Goal: Complete application form: Complete application form

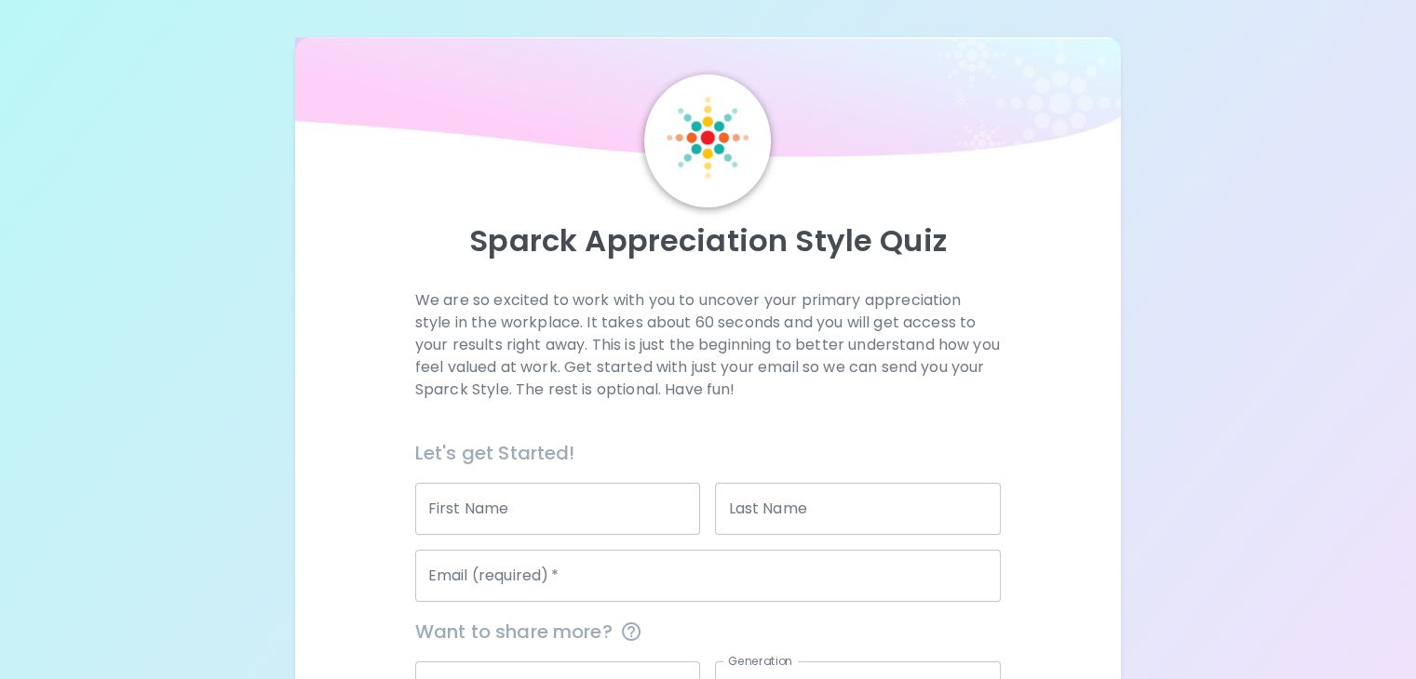
click at [572, 535] on input "First Name" at bounding box center [558, 509] width 286 height 52
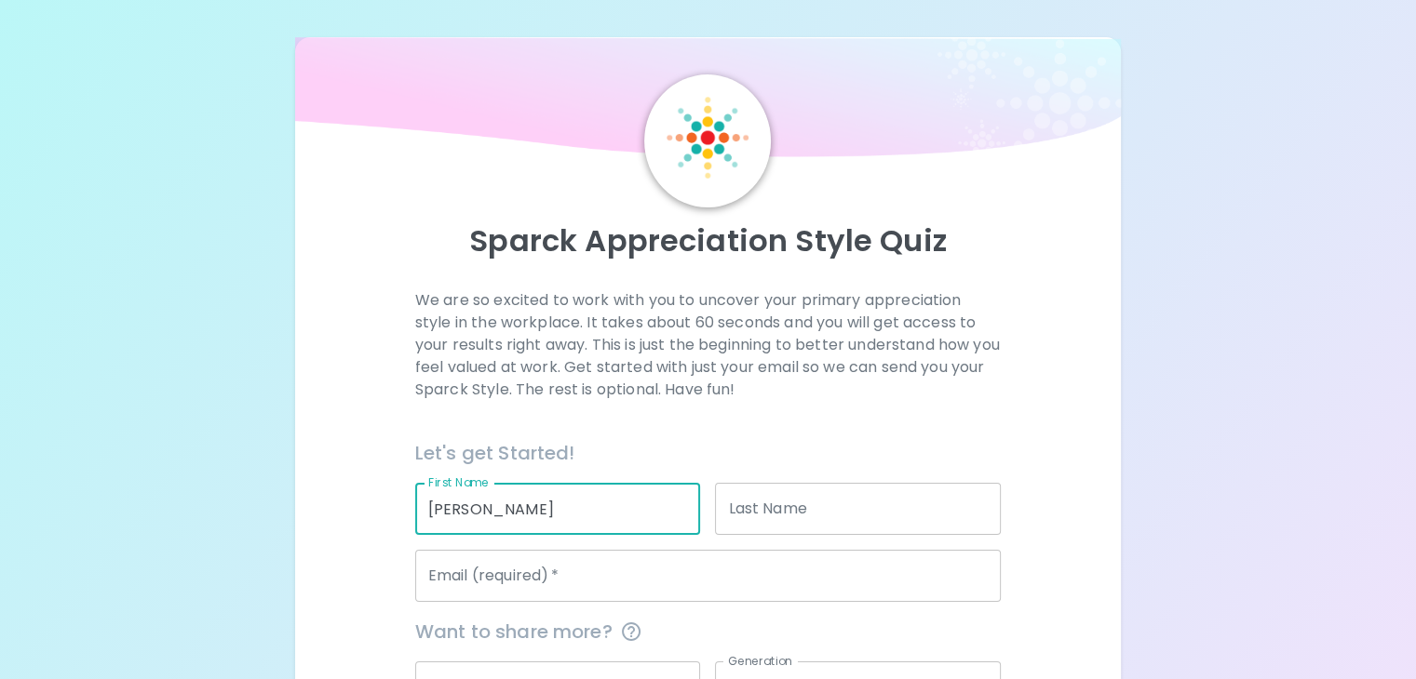
type input "[PERSON_NAME]"
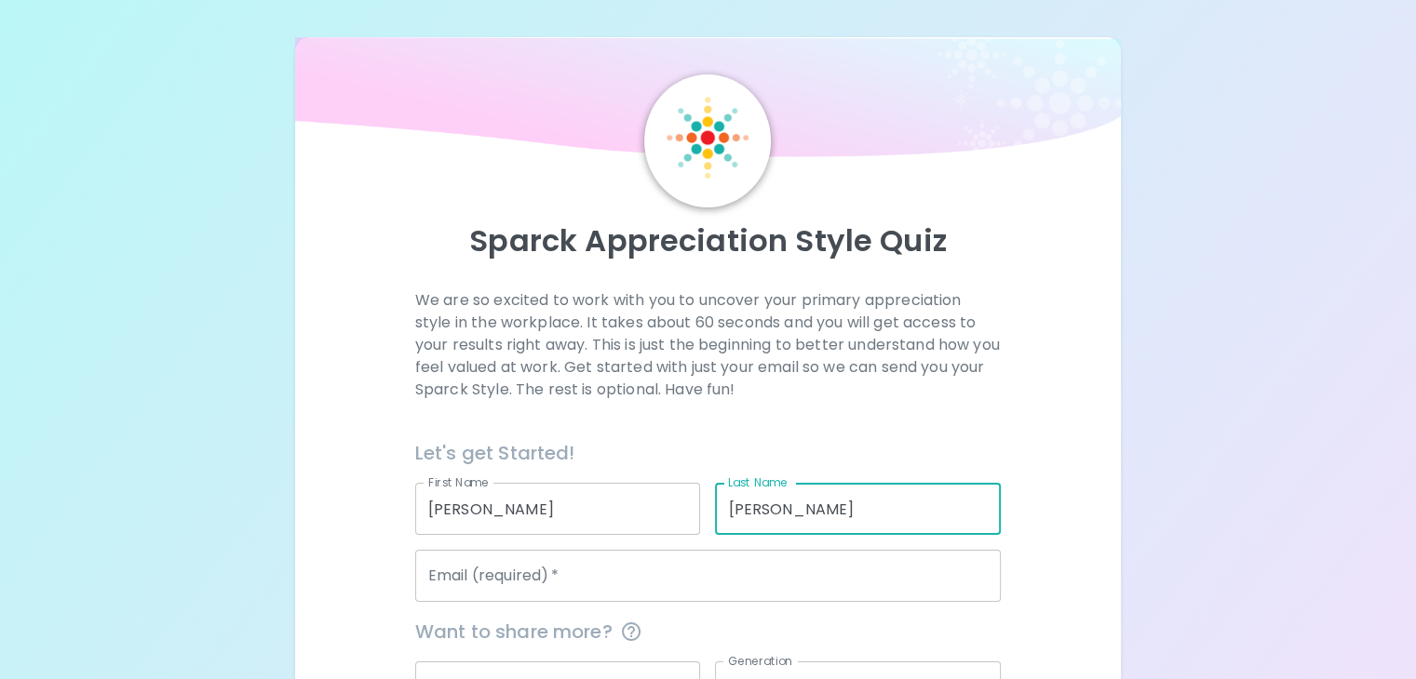
type input "[PERSON_NAME]"
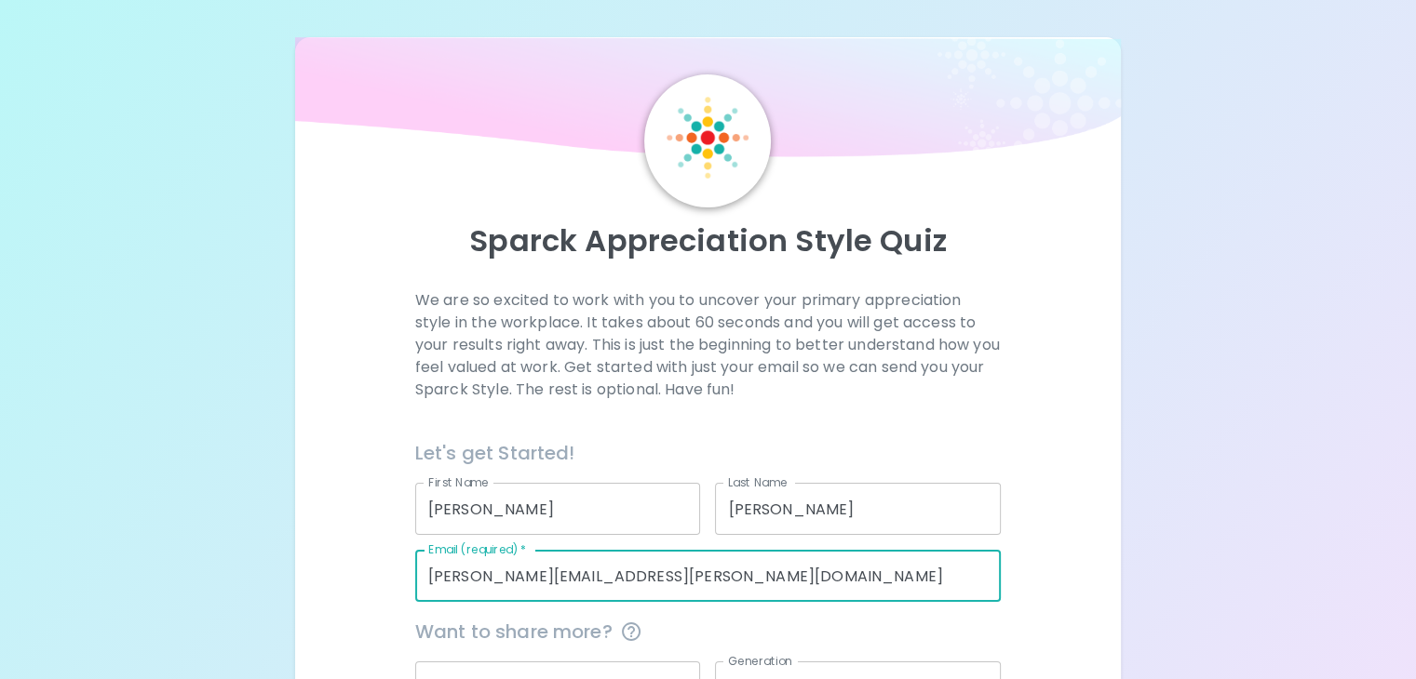
type input "[PERSON_NAME][EMAIL_ADDRESS][PERSON_NAME][DOMAIN_NAME]"
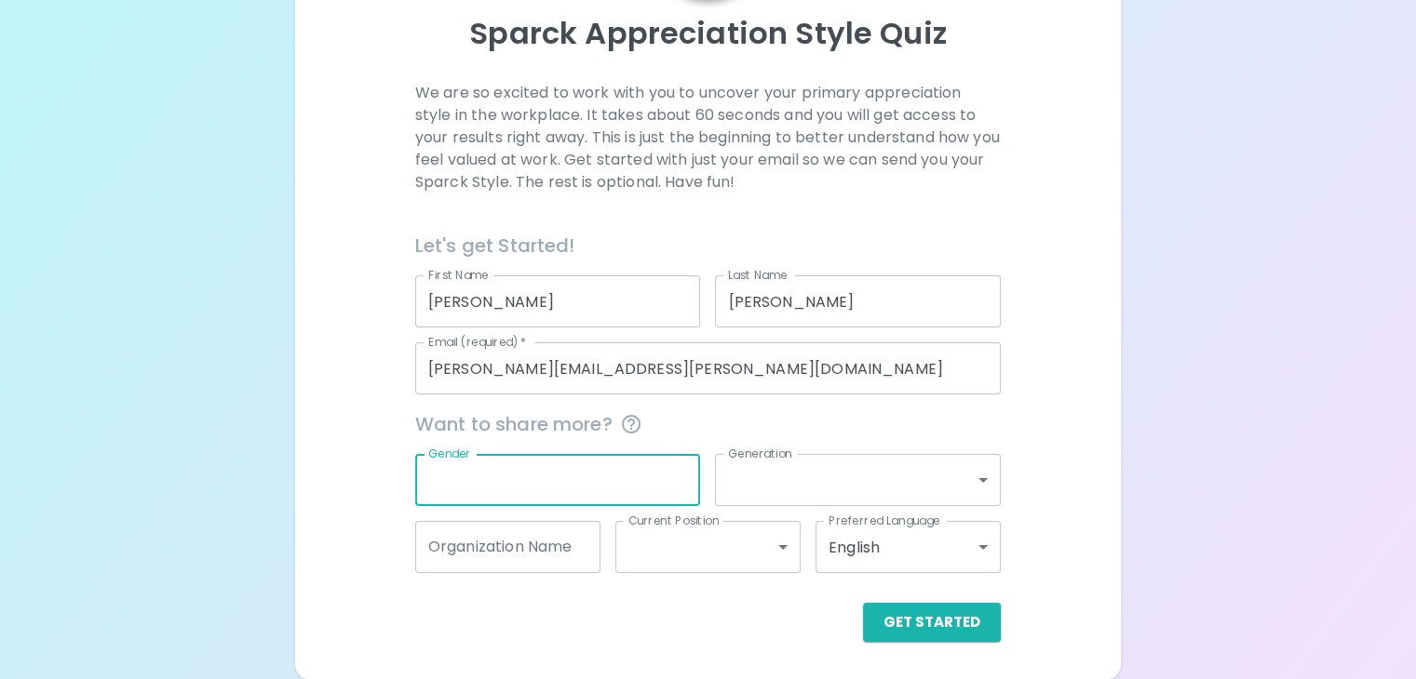
scroll to position [252, 0]
type input "[DEMOGRAPHIC_DATA]"
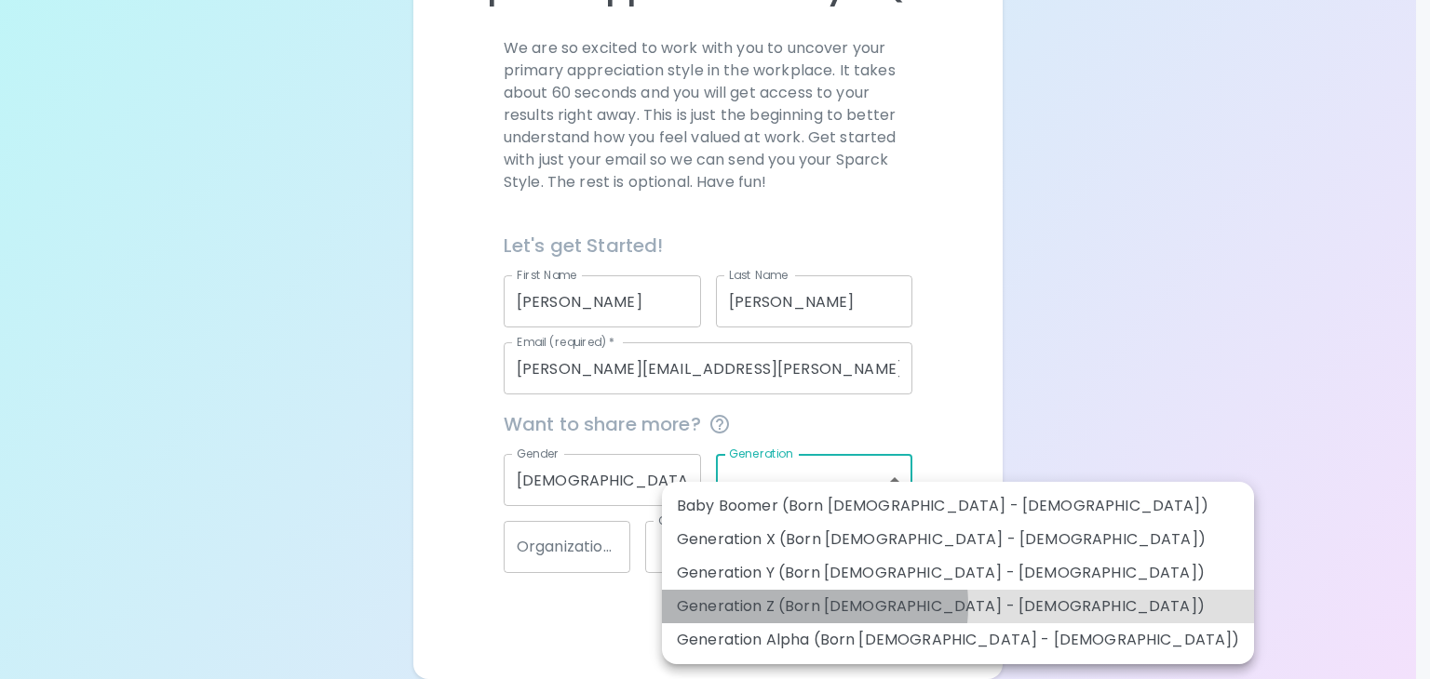
click at [797, 606] on li "Generation Z (Born [DEMOGRAPHIC_DATA] - [DEMOGRAPHIC_DATA])" at bounding box center [958, 607] width 592 height 34
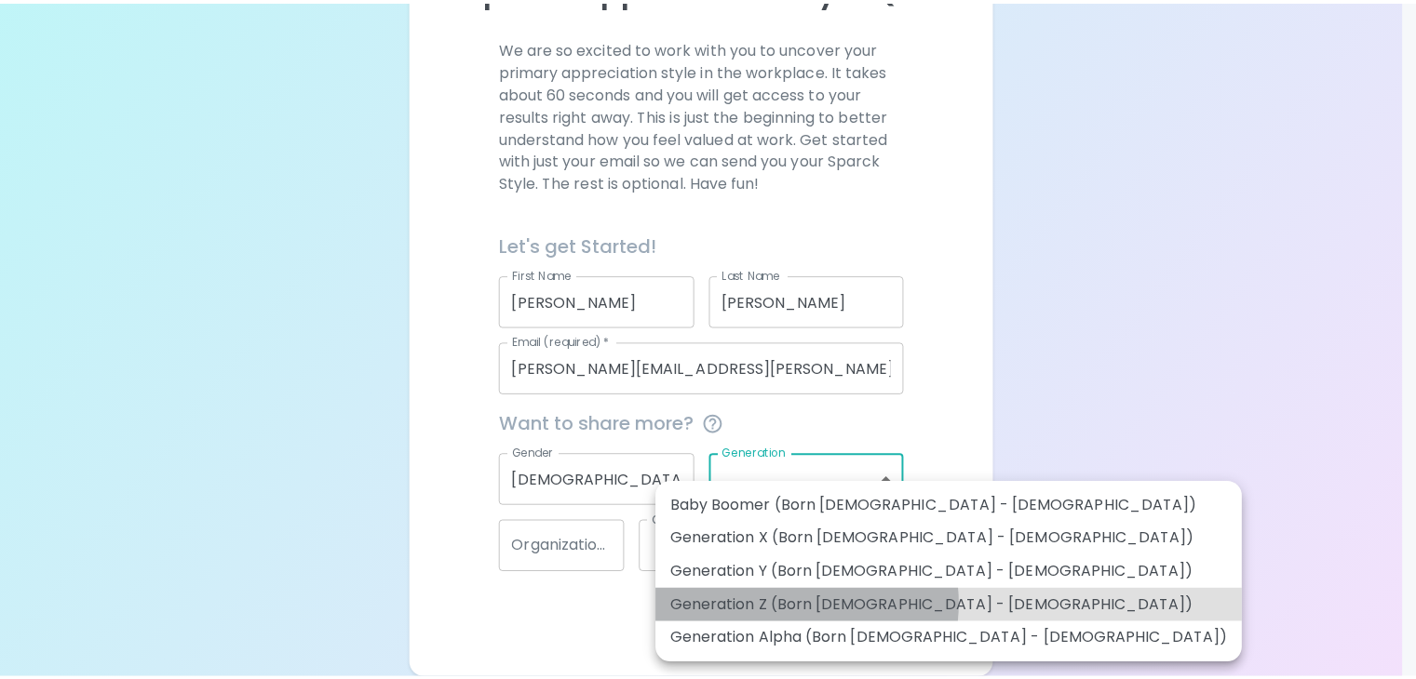
type input "generation_z"
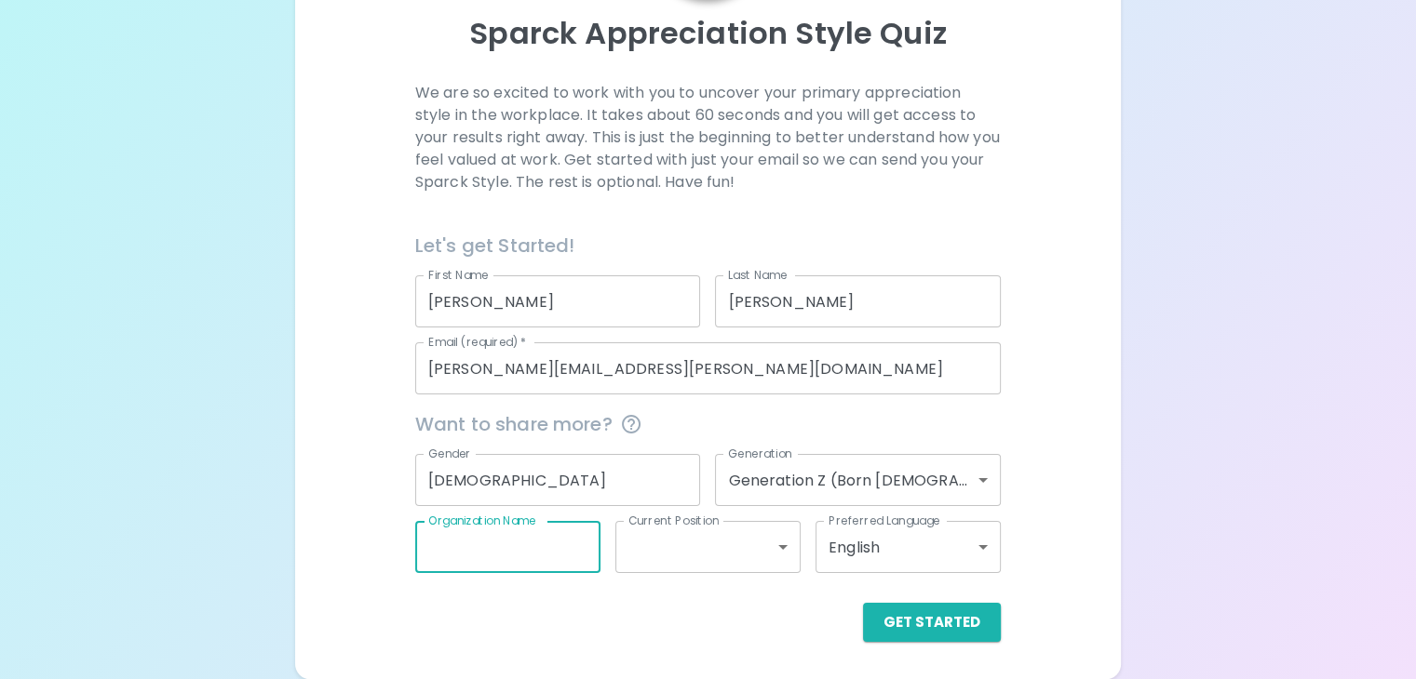
click at [547, 533] on div "Organization Name Organization Name" at bounding box center [507, 547] width 185 height 52
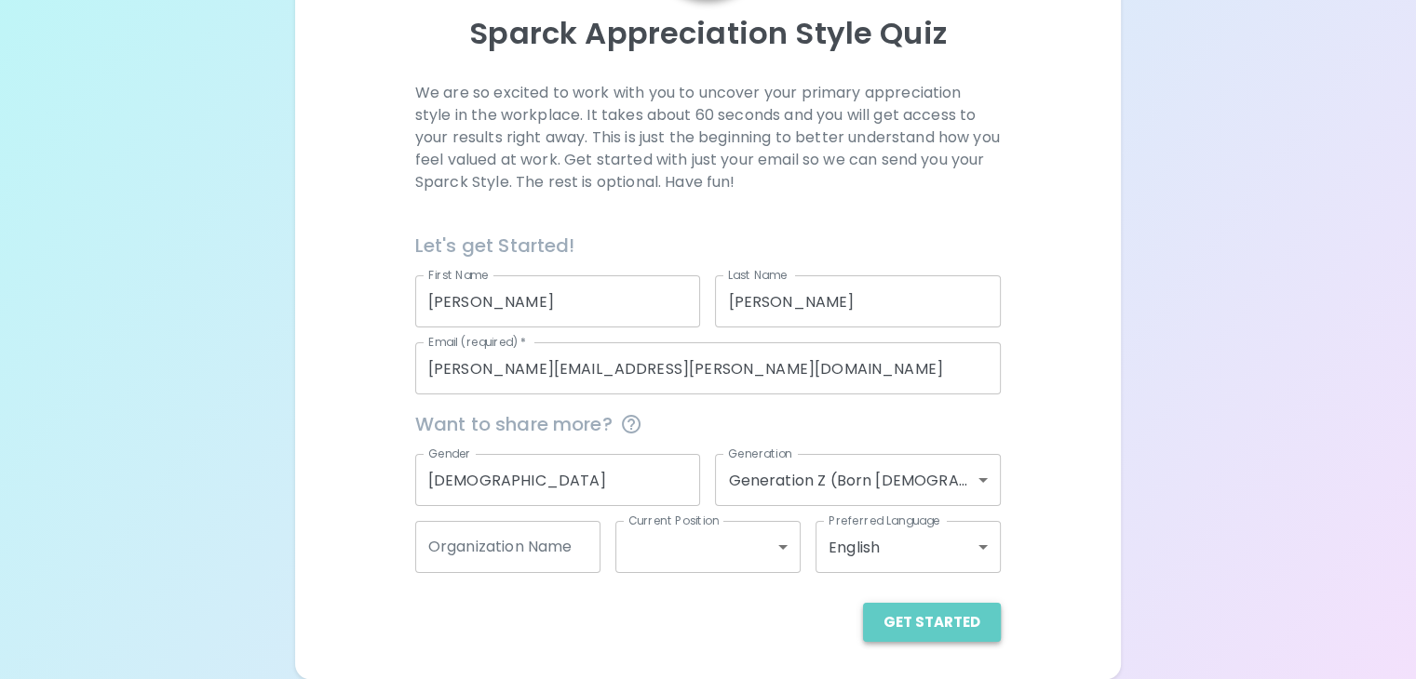
click at [883, 619] on button "Get Started" at bounding box center [932, 622] width 138 height 39
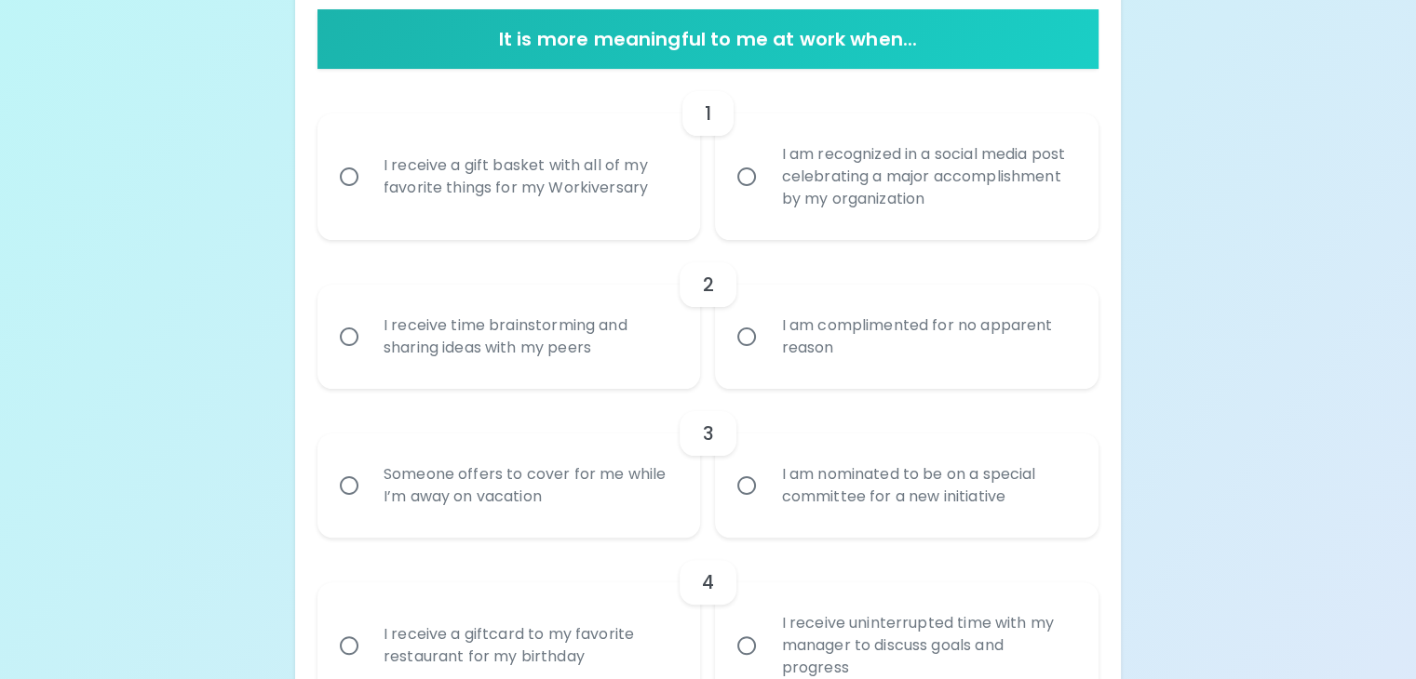
scroll to position [375, 0]
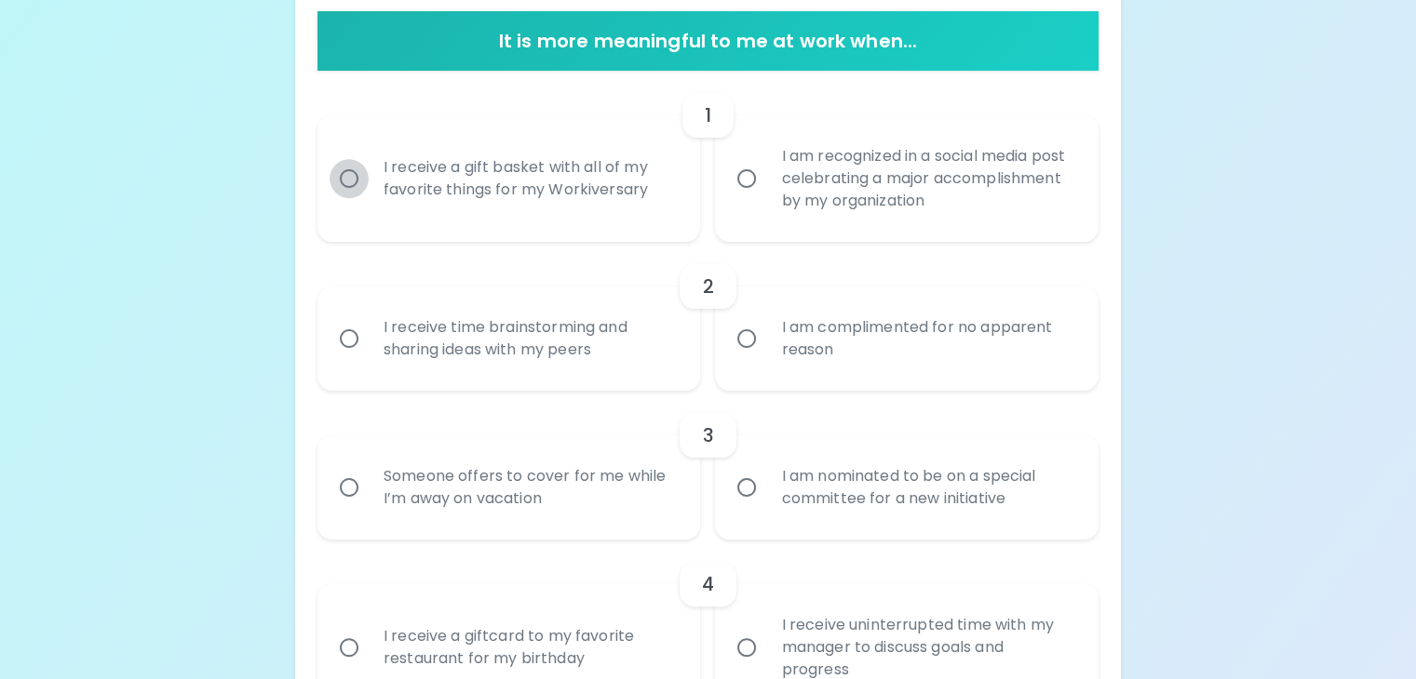
click at [369, 198] on input "I receive a gift basket with all of my favorite things for my Workiversary" at bounding box center [348, 178] width 39 height 39
radio input "true"
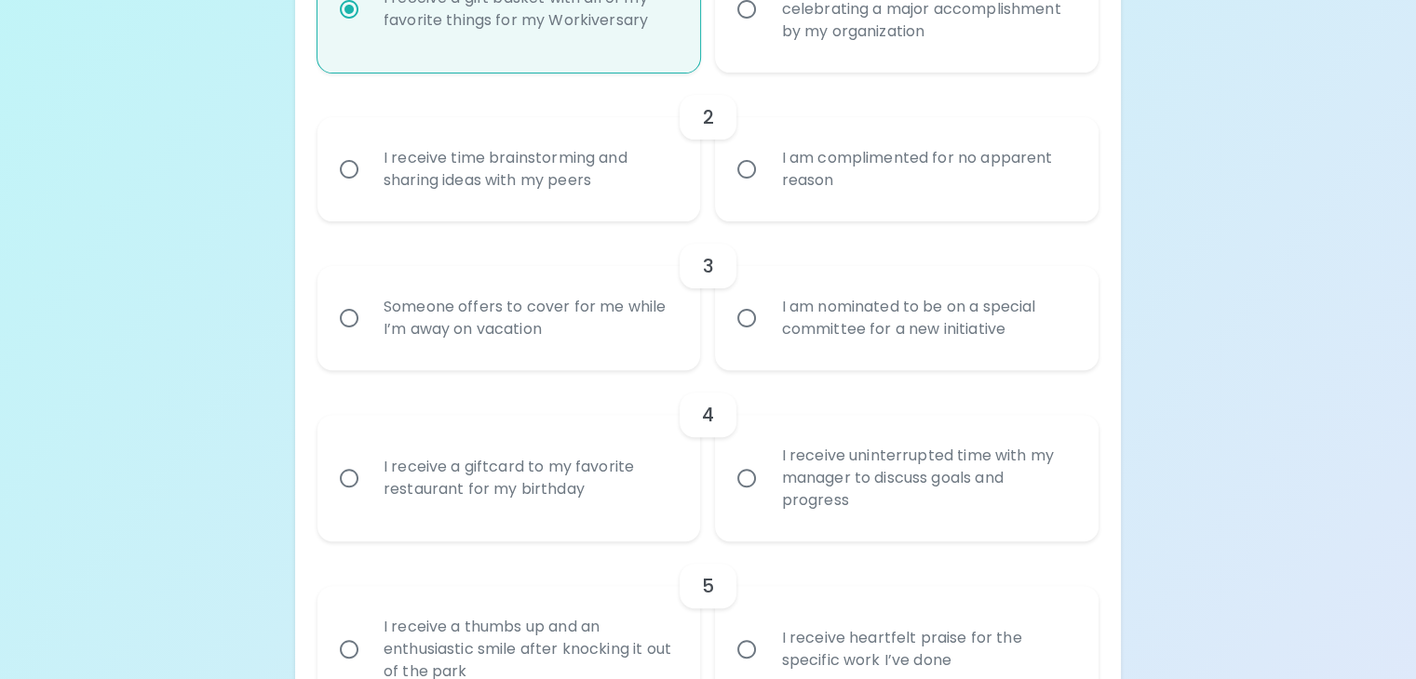
scroll to position [546, 0]
click at [881, 212] on div "I am complimented for no apparent reason" at bounding box center [927, 167] width 322 height 89
click at [766, 187] on input "I am complimented for no apparent reason" at bounding box center [746, 167] width 39 height 39
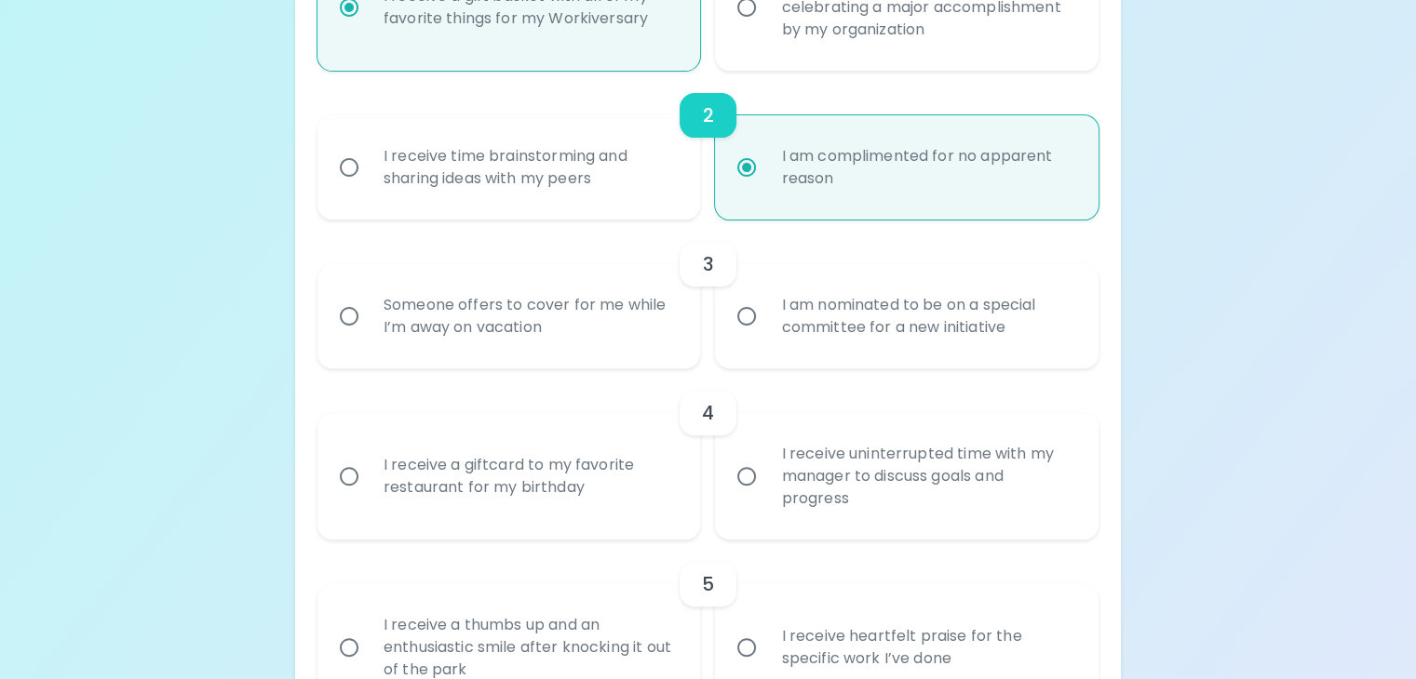
scroll to position [695, 0]
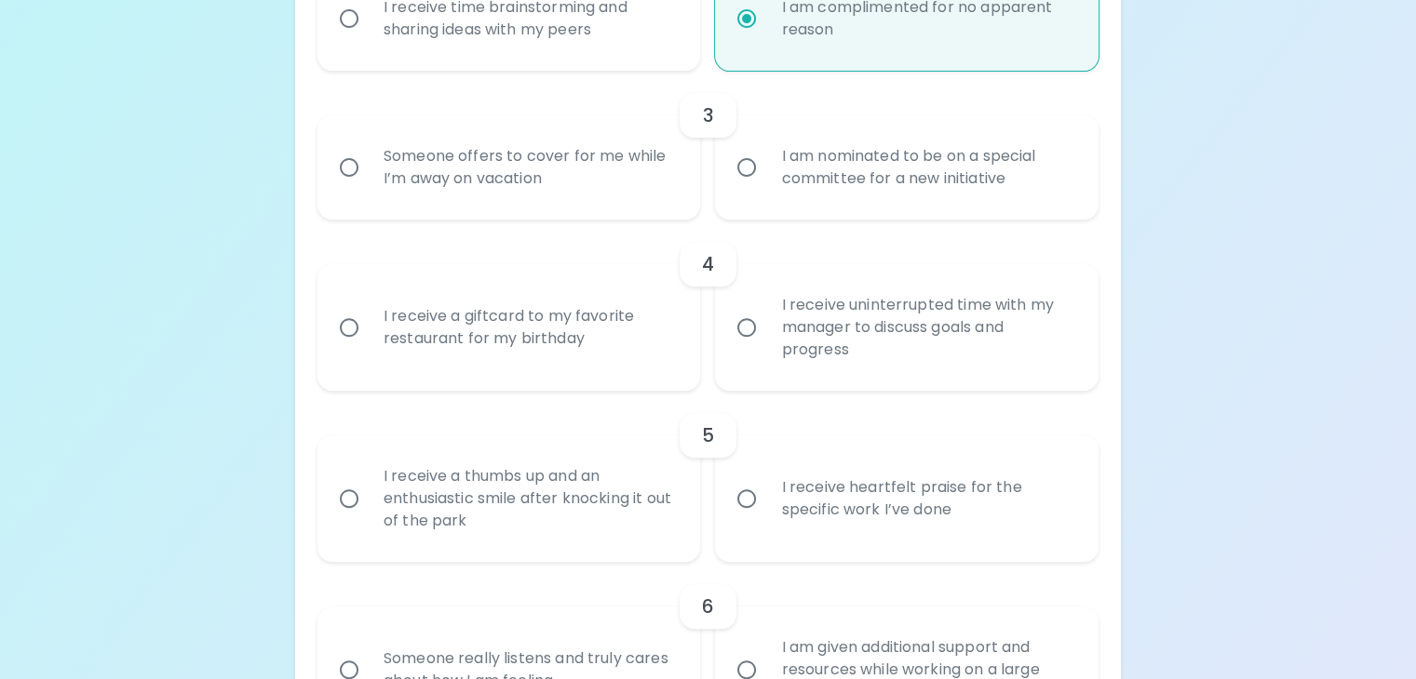
radio input "true"
click at [819, 212] on div "I am nominated to be on a special committee for a new initiative" at bounding box center [927, 167] width 322 height 89
click at [766, 187] on input "I am nominated to be on a special committee for a new initiative" at bounding box center [746, 167] width 39 height 39
radio input "false"
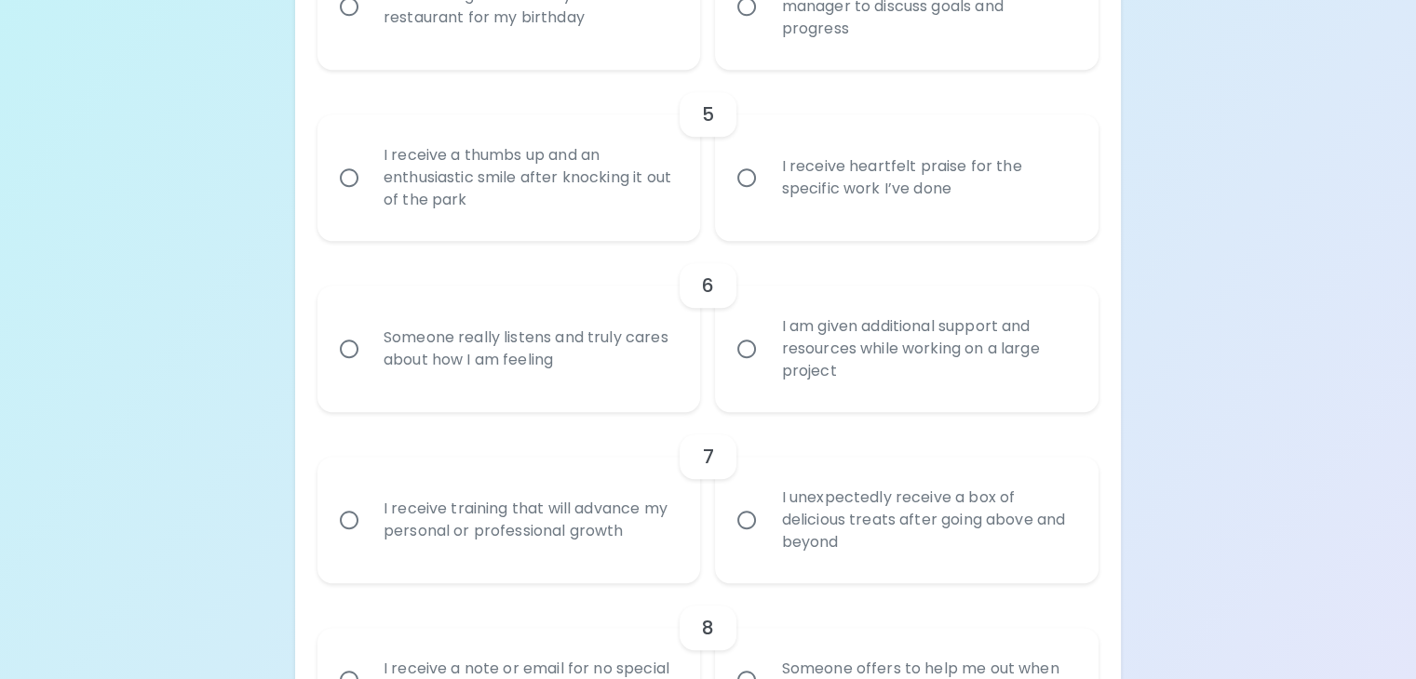
scroll to position [1017, 0]
radio input "true"
click at [533, 50] on div "I receive a giftcard to my favorite restaurant for my birthday" at bounding box center [530, 5] width 322 height 89
click at [369, 25] on input "I receive a giftcard to my favorite restaurant for my birthday" at bounding box center [348, 5] width 39 height 39
radio input "false"
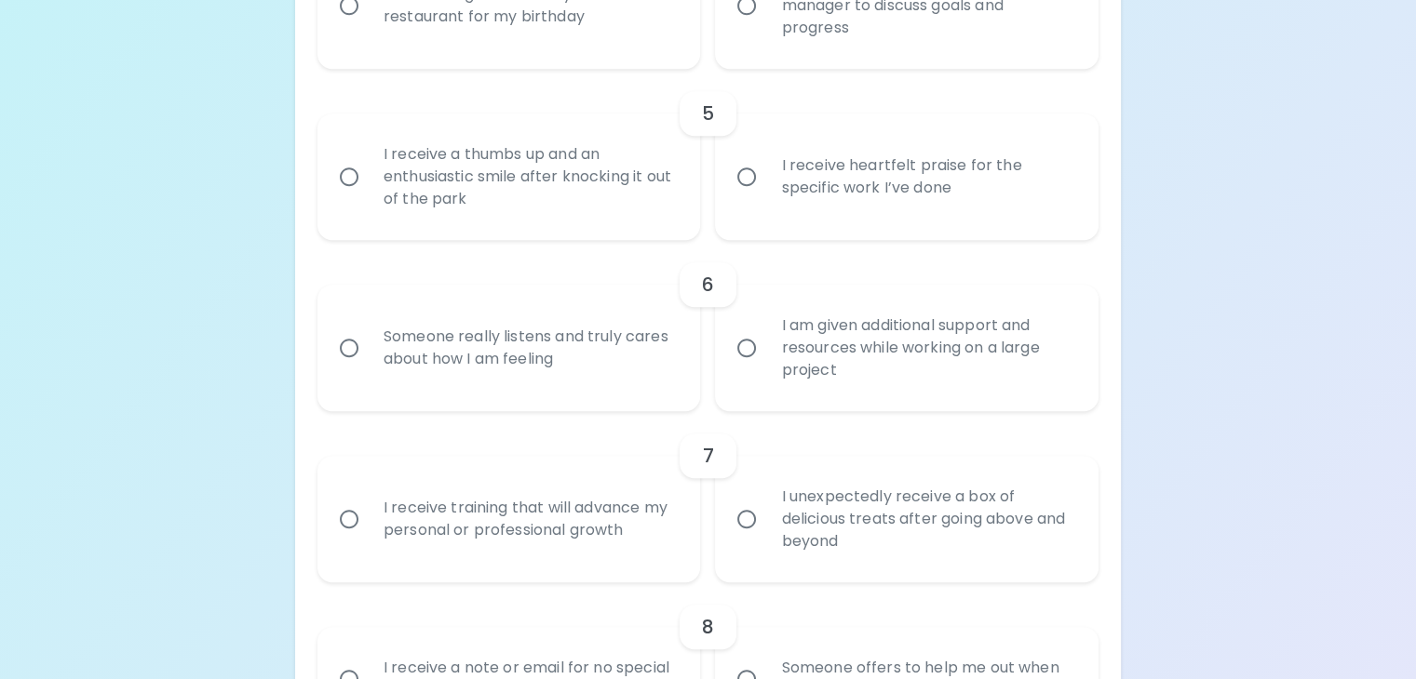
radio input "false"
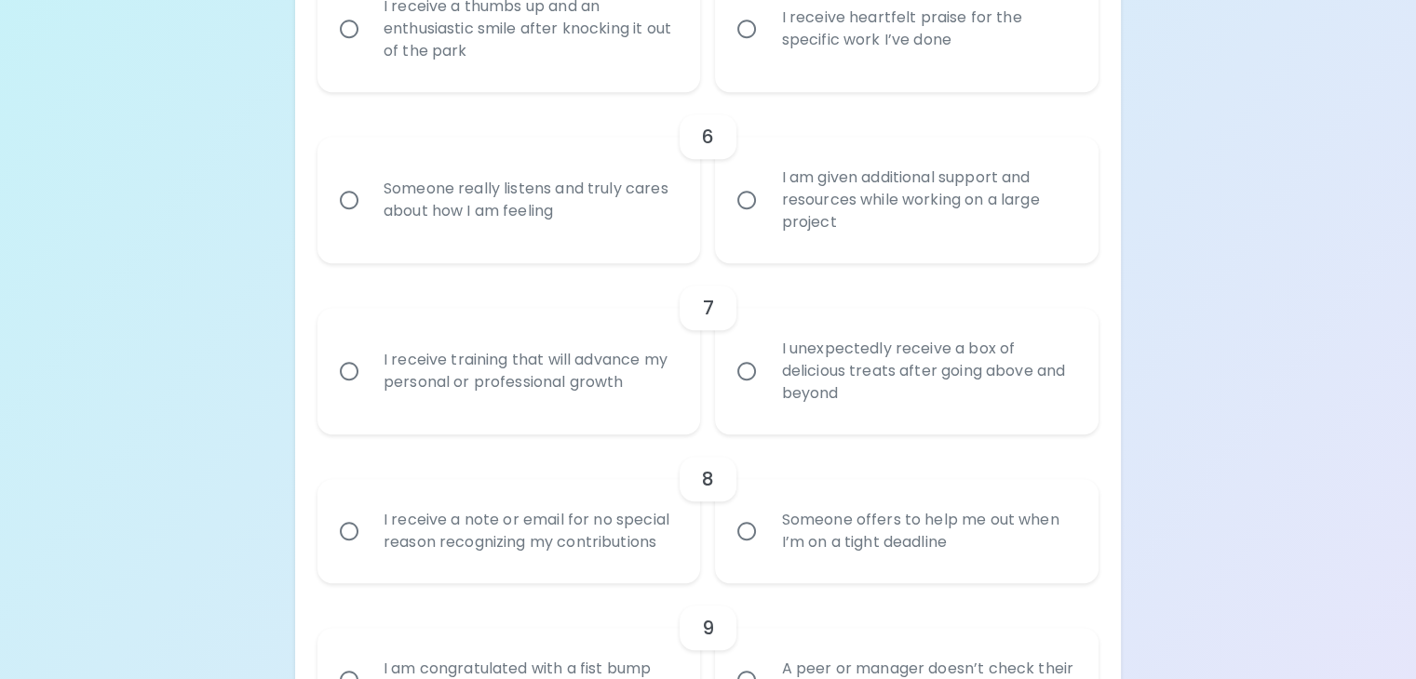
scroll to position [1166, 0]
radio input "true"
click at [538, 84] on div "I receive a thumbs up and an enthusiastic smile after knocking it out of the pa…" at bounding box center [530, 28] width 322 height 112
click at [369, 47] on input "I receive a thumbs up and an enthusiastic smile after knocking it out of the pa…" at bounding box center [348, 27] width 39 height 39
radio input "false"
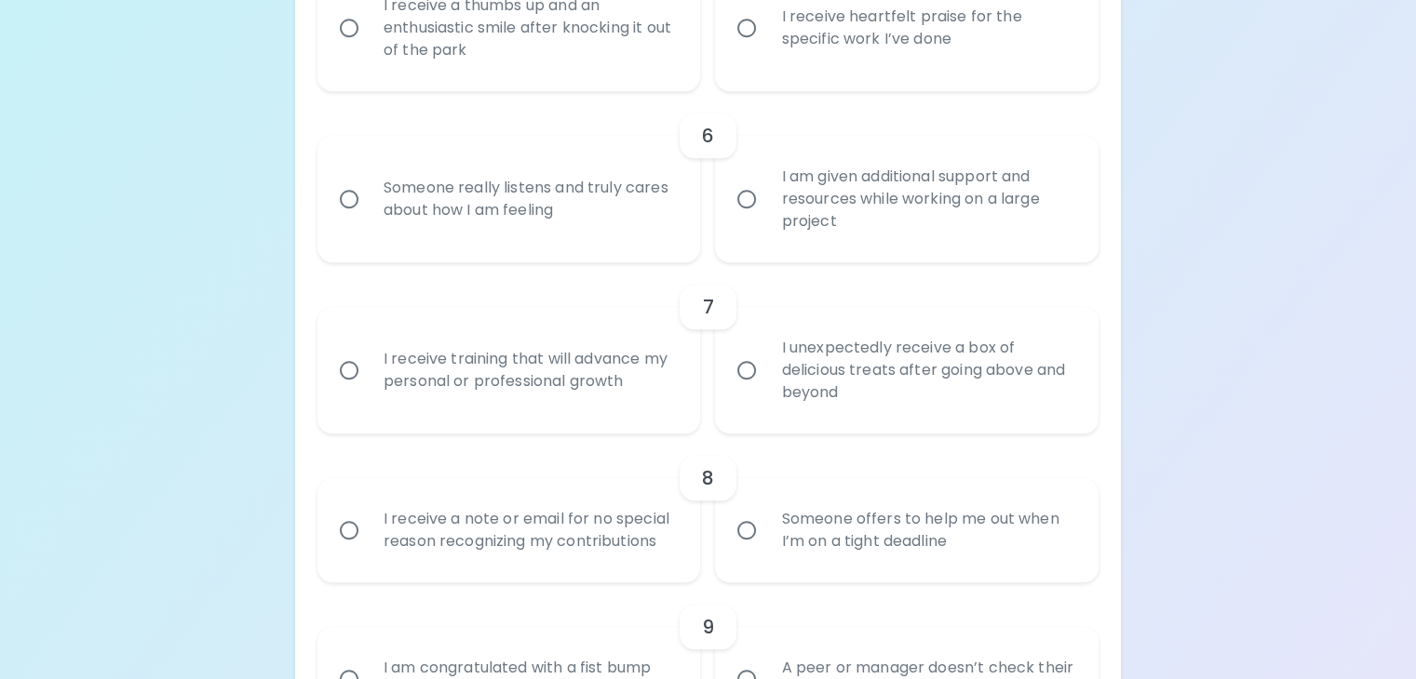
radio input "false"
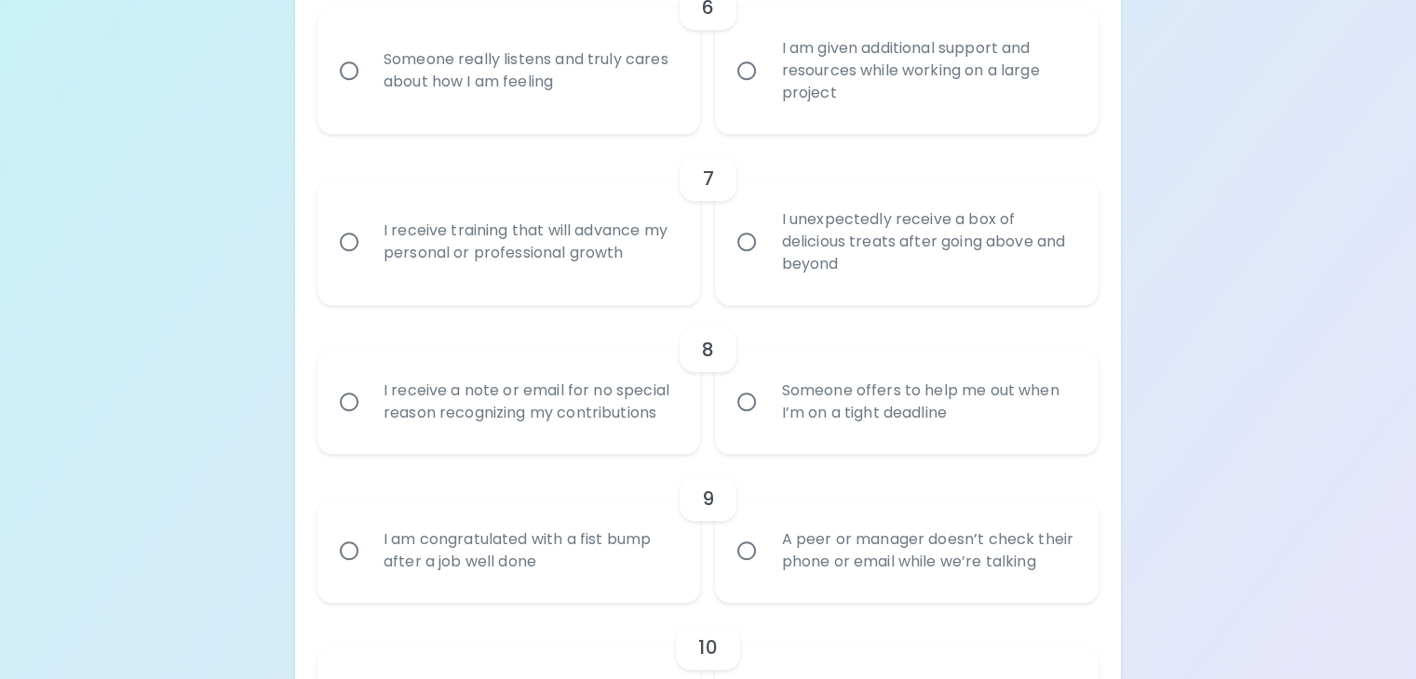
scroll to position [1315, 0]
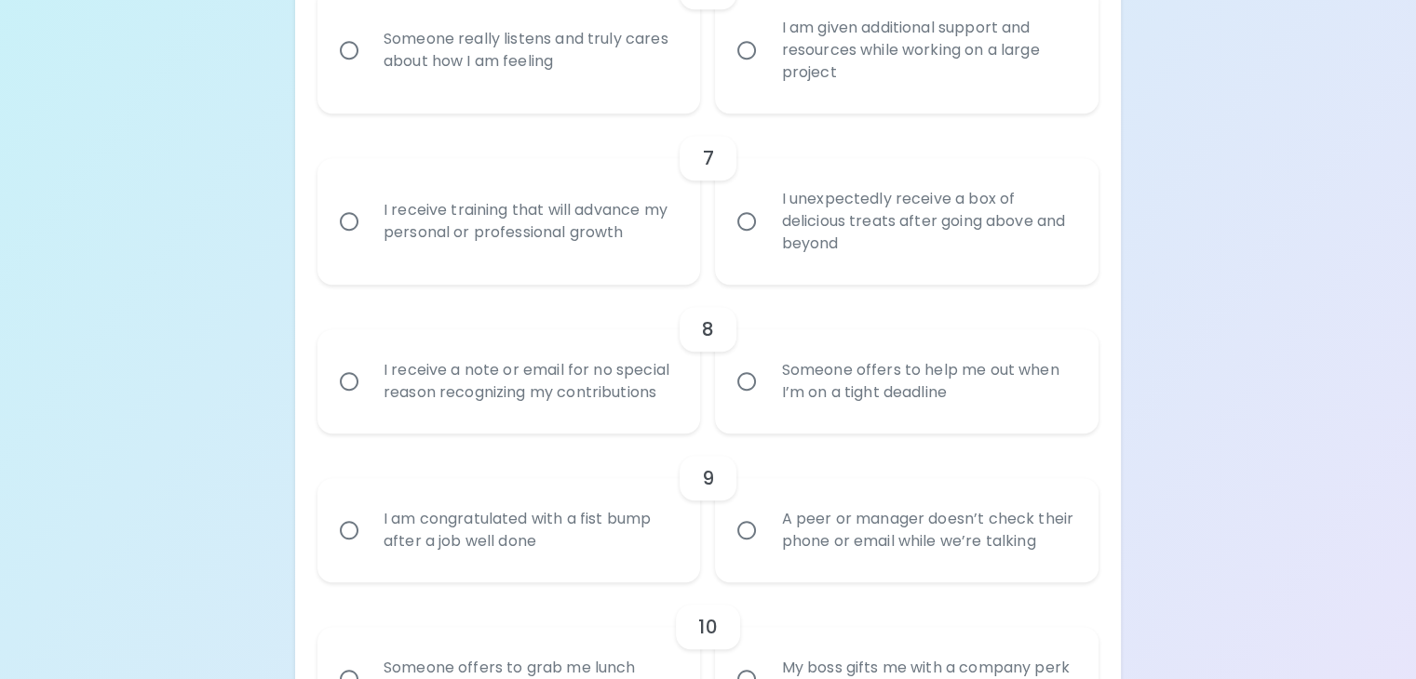
radio input "true"
click at [611, 95] on div "Someone really listens and truly cares about how I am feeling" at bounding box center [530, 50] width 322 height 89
click at [369, 70] on input "Someone really listens and truly cares about how I am feeling" at bounding box center [348, 50] width 39 height 39
radio input "false"
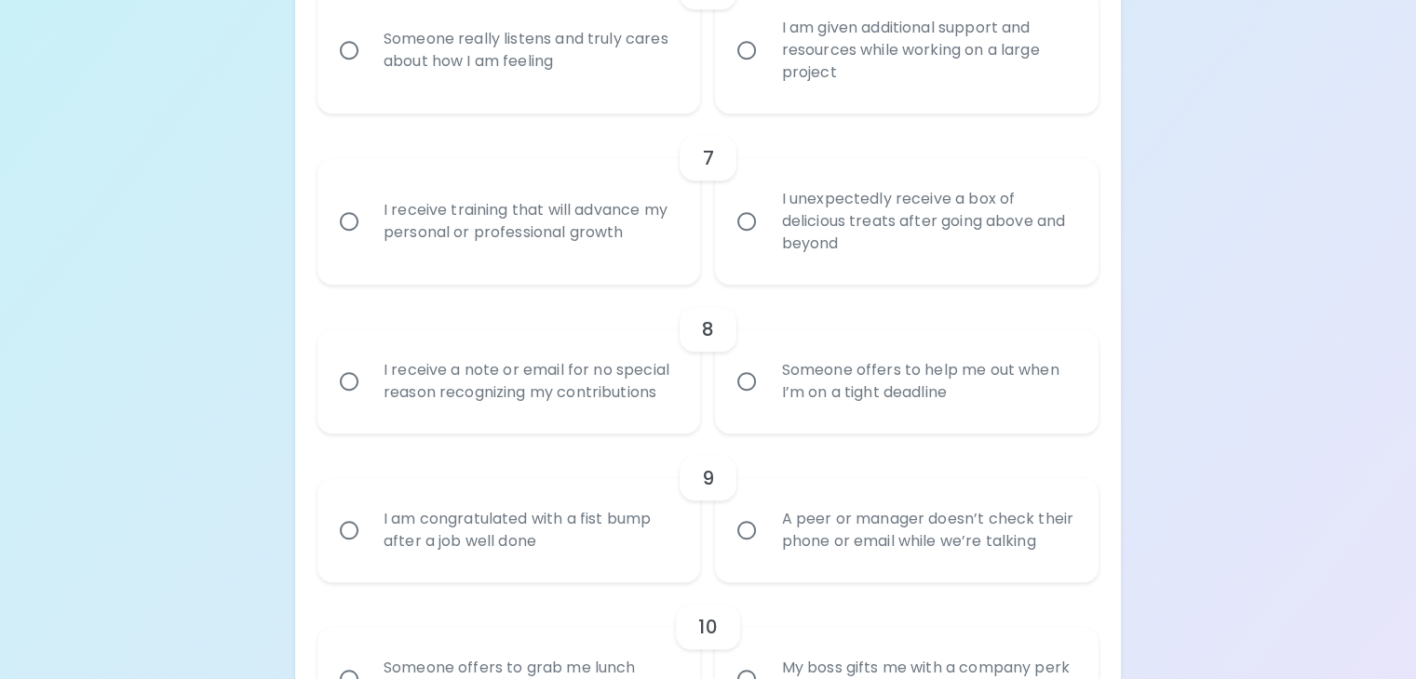
radio input "false"
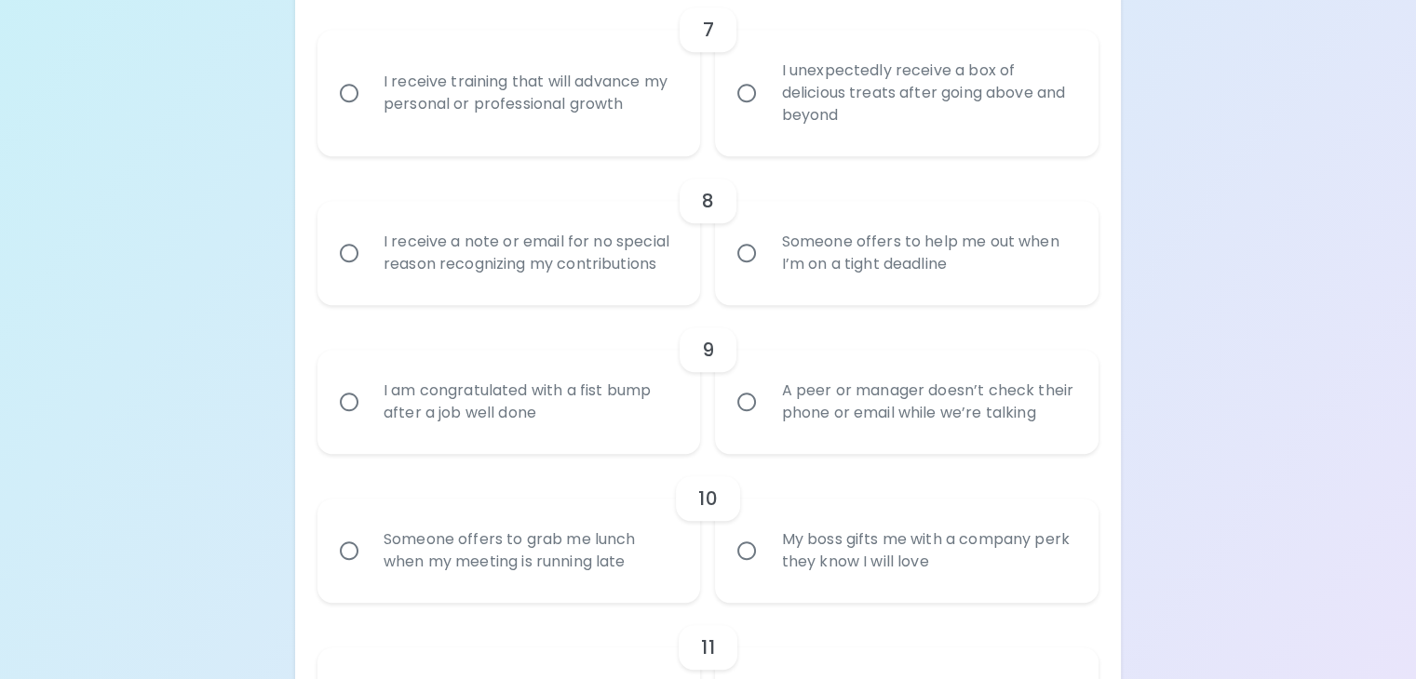
scroll to position [1464, 0]
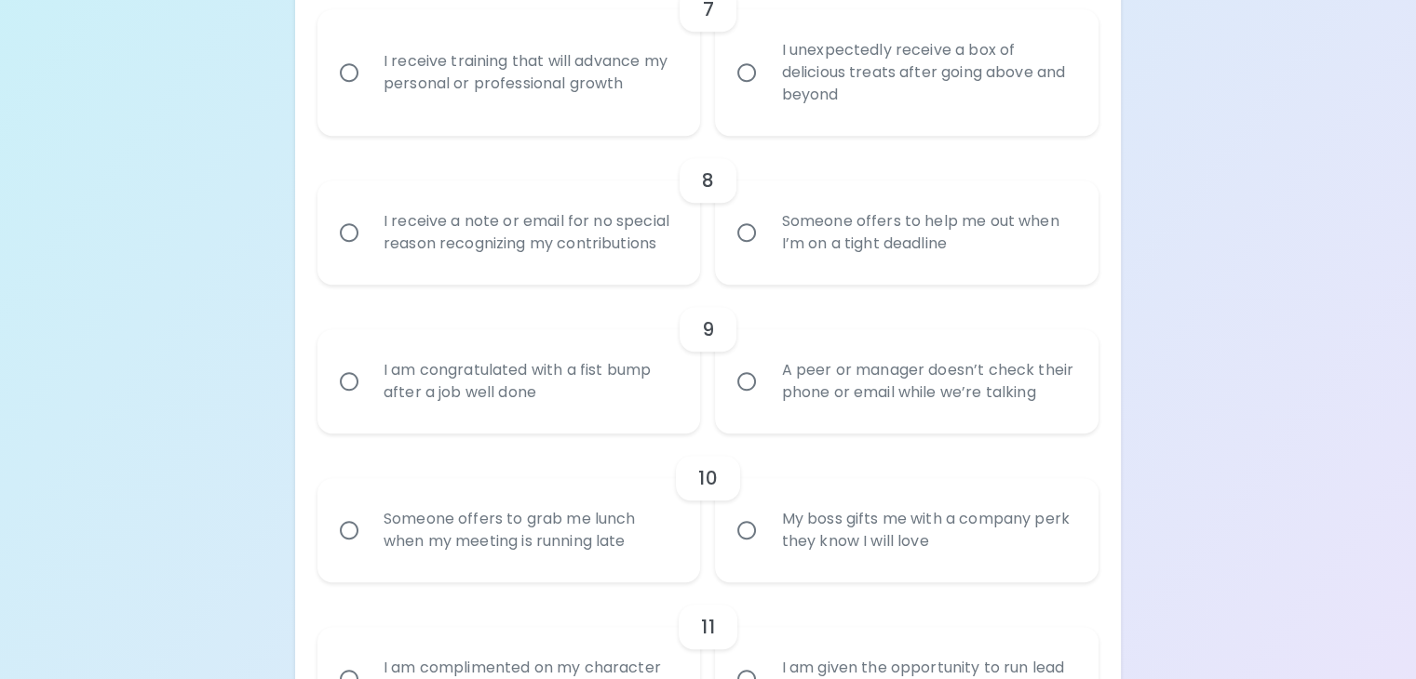
radio input "true"
click at [585, 117] on div "I receive training that will advance my personal or professional growth" at bounding box center [530, 72] width 322 height 89
click at [369, 92] on input "I receive training that will advance my personal or professional growth" at bounding box center [348, 72] width 39 height 39
radio input "false"
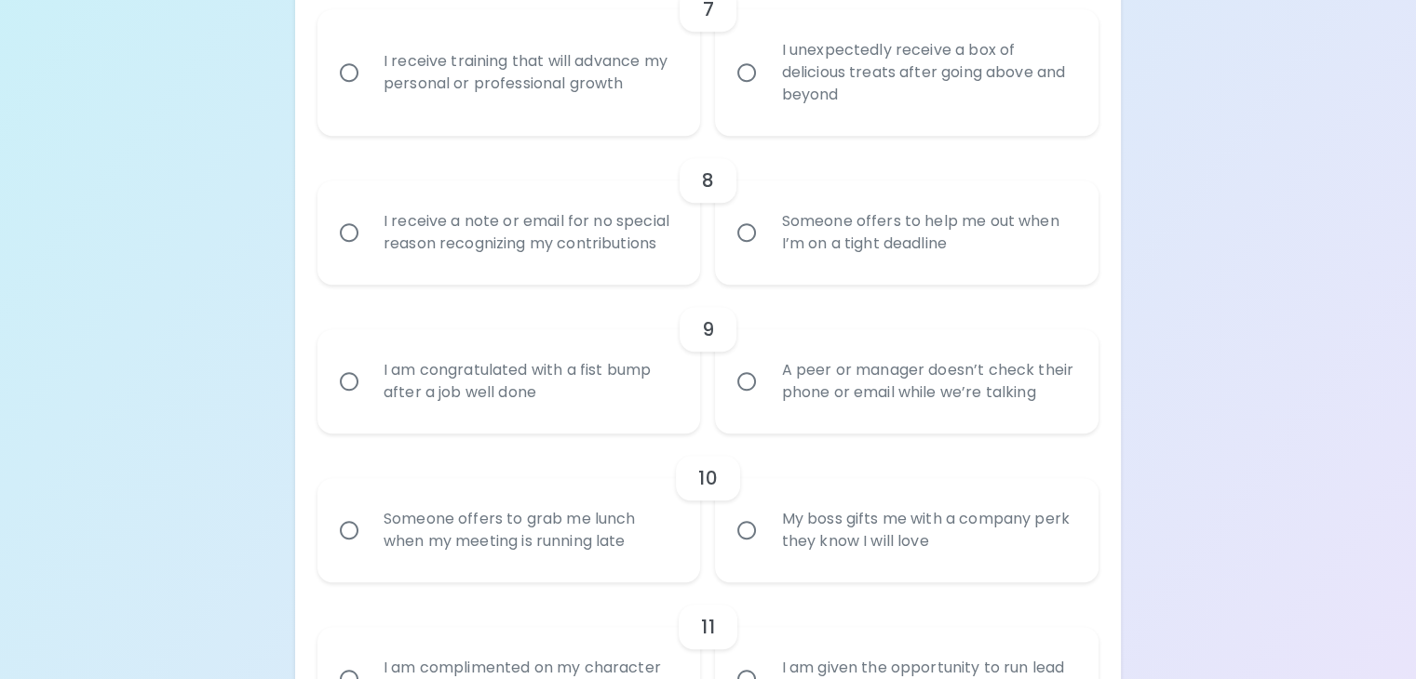
radio input "false"
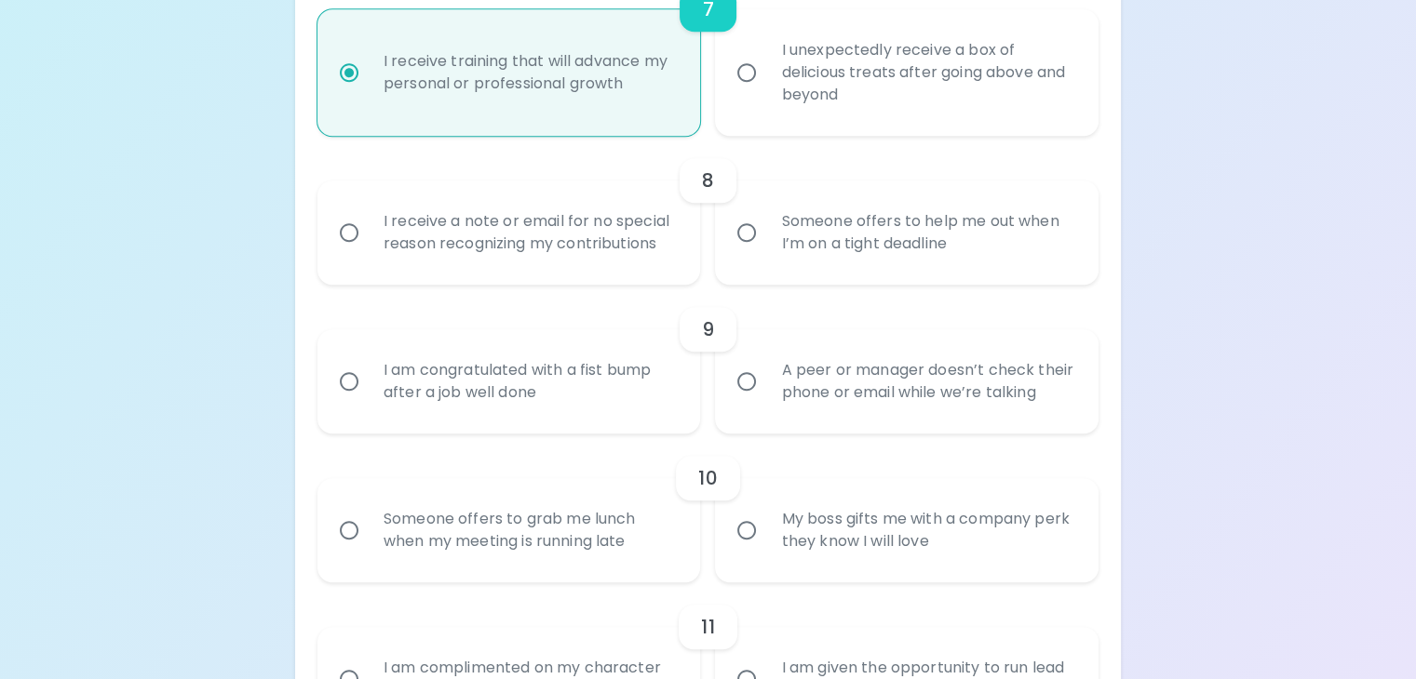
scroll to position [1613, 0]
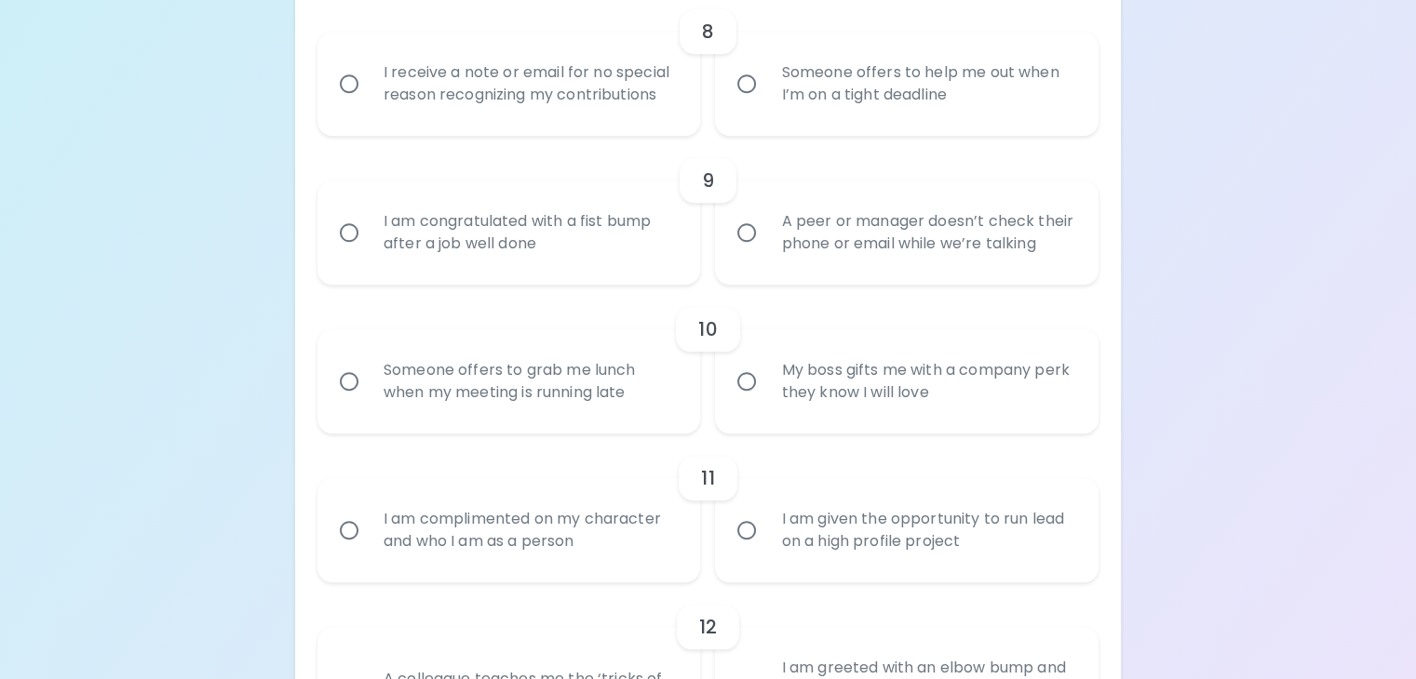
radio input "true"
click at [588, 128] on div "I receive a note or email for no special reason recognizing my contributions" at bounding box center [530, 83] width 322 height 89
click at [369, 103] on input "I receive a note or email for no special reason recognizing my contributions" at bounding box center [348, 83] width 39 height 39
radio input "false"
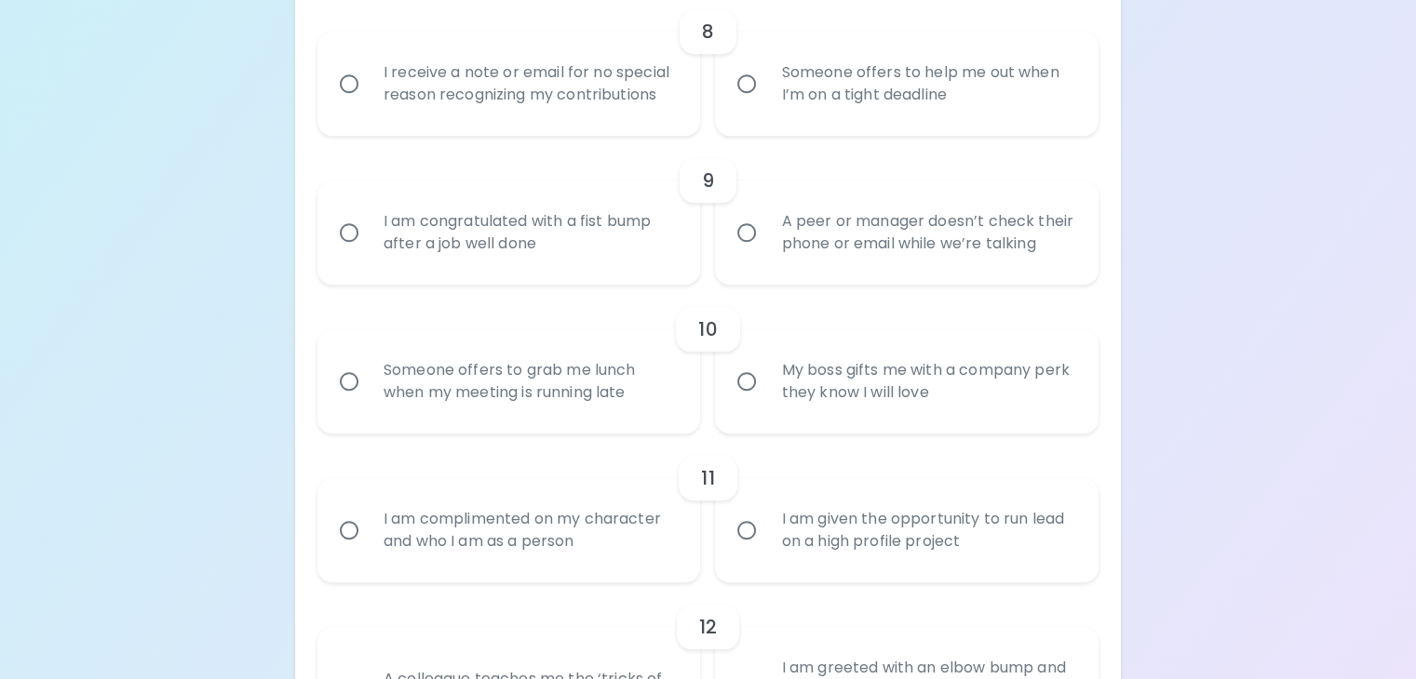
radio input "false"
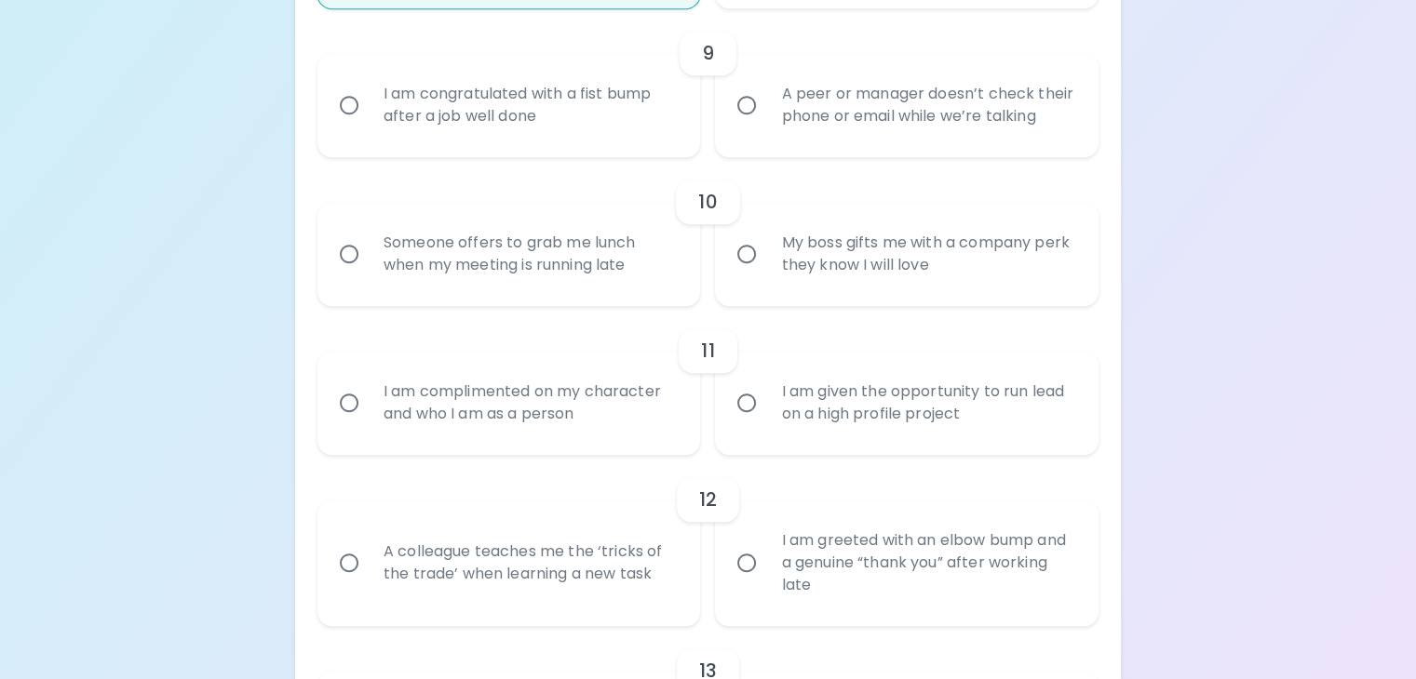
scroll to position [1762, 0]
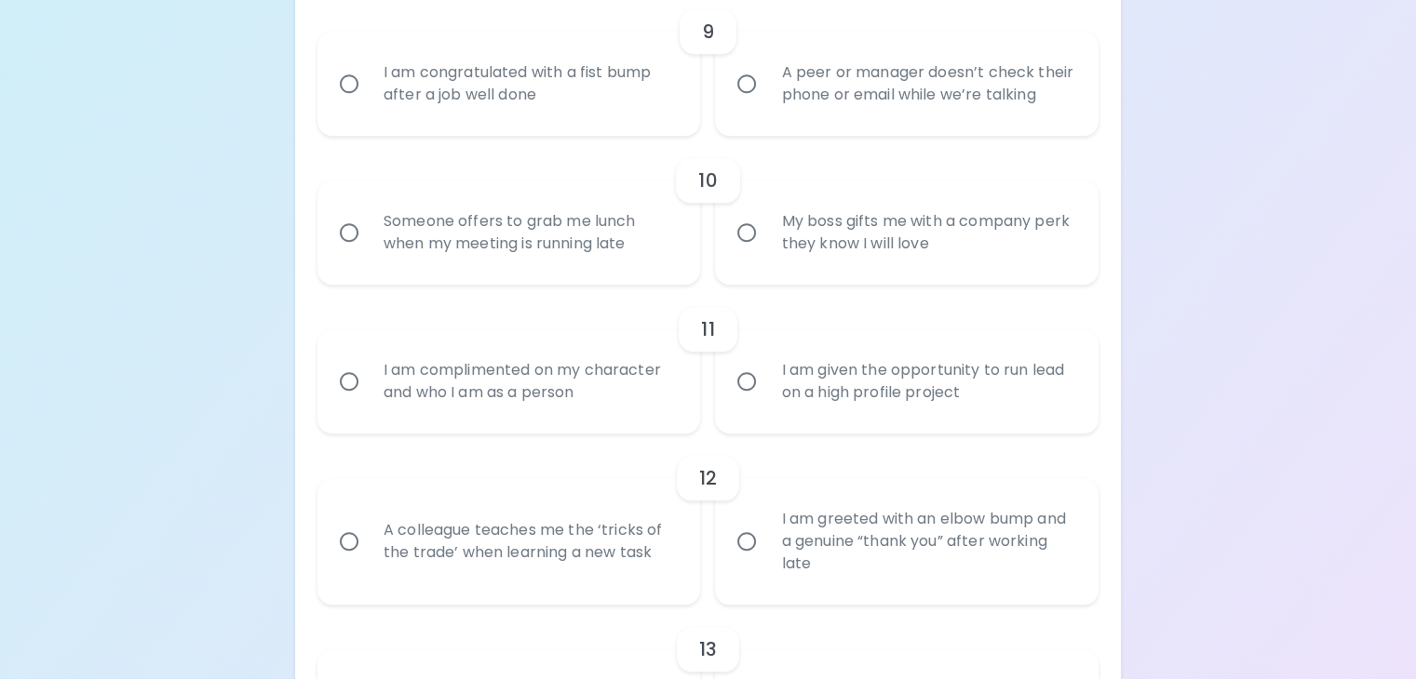
radio input "true"
click at [592, 128] on div "I am congratulated with a fist bump after a job well done" at bounding box center [530, 83] width 322 height 89
click at [369, 103] on input "I am congratulated with a fist bump after a job well done" at bounding box center [348, 83] width 39 height 39
radio input "false"
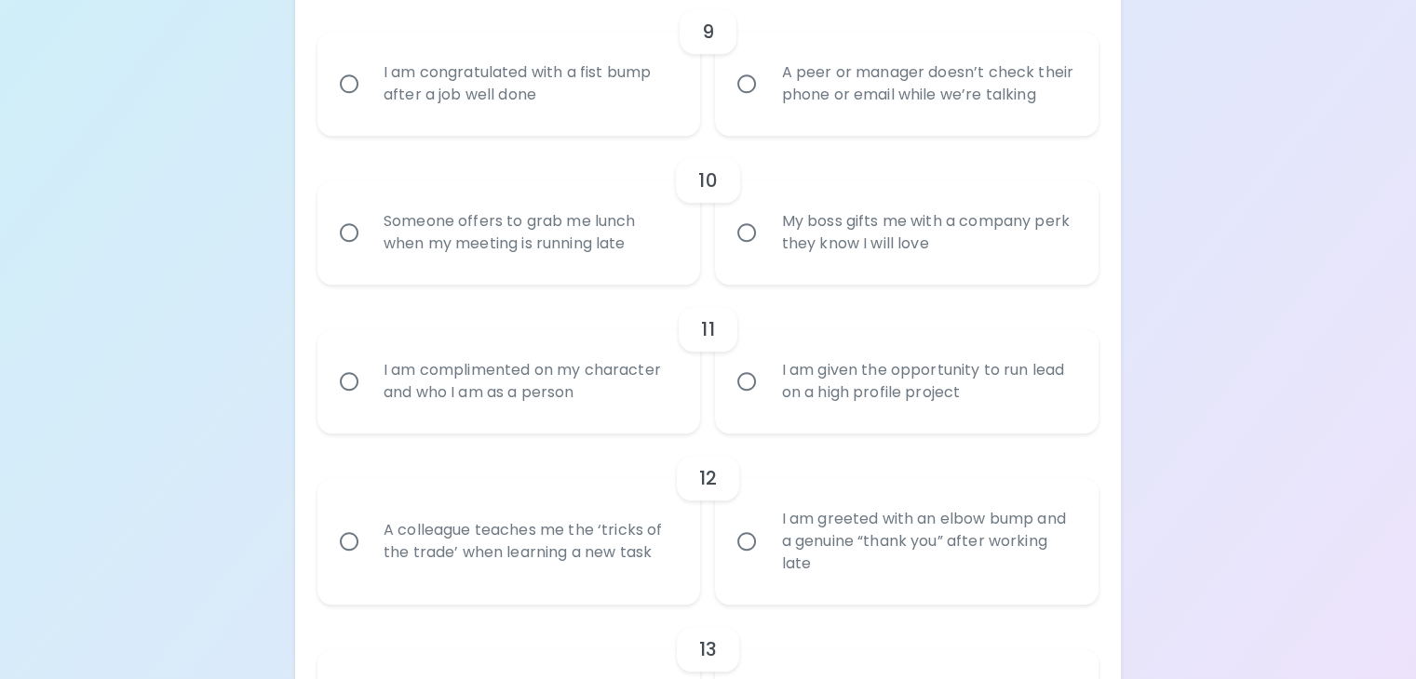
radio input "false"
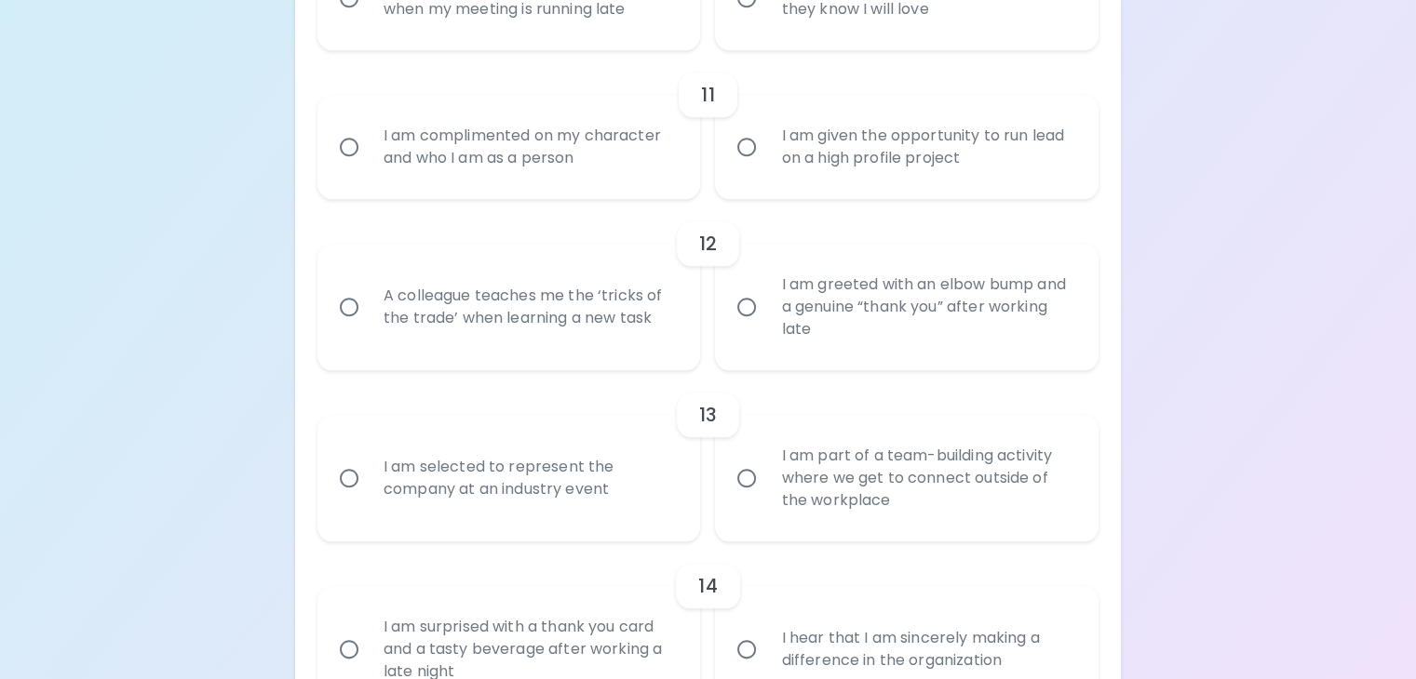
scroll to position [2001, 0]
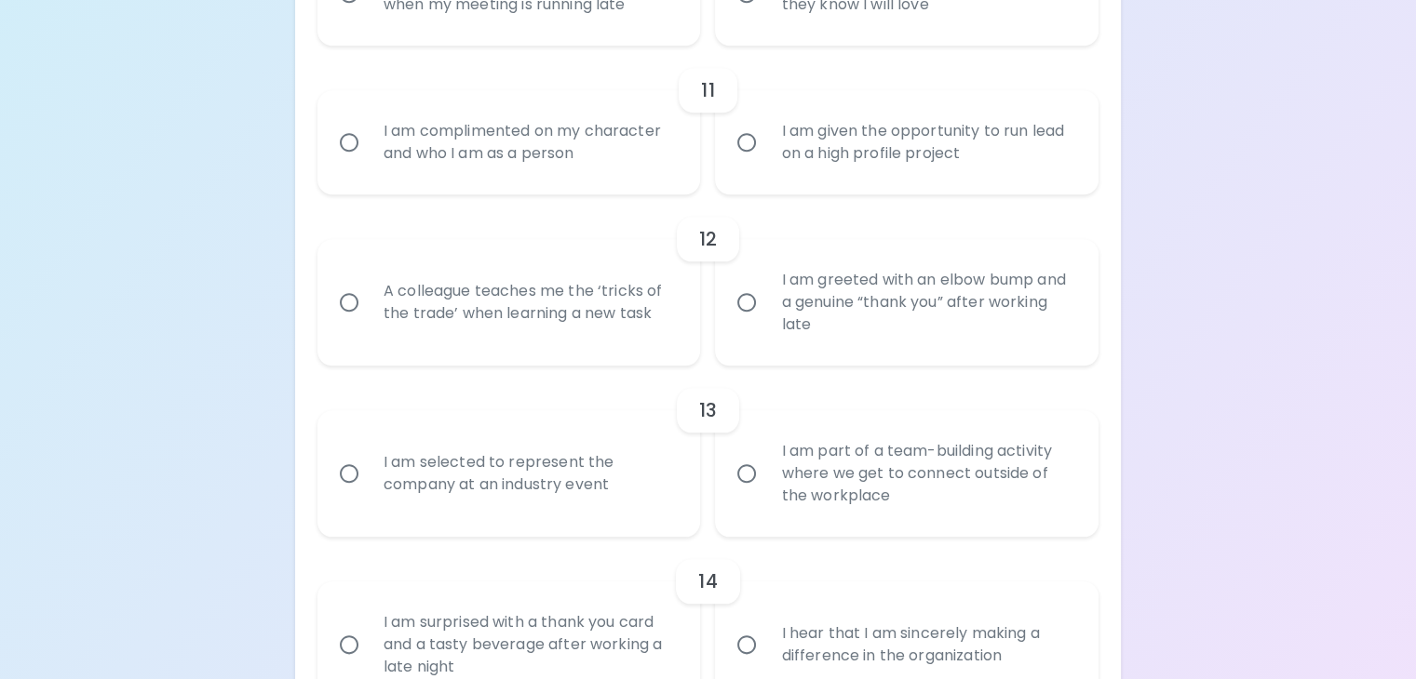
radio input "true"
radio input "false"
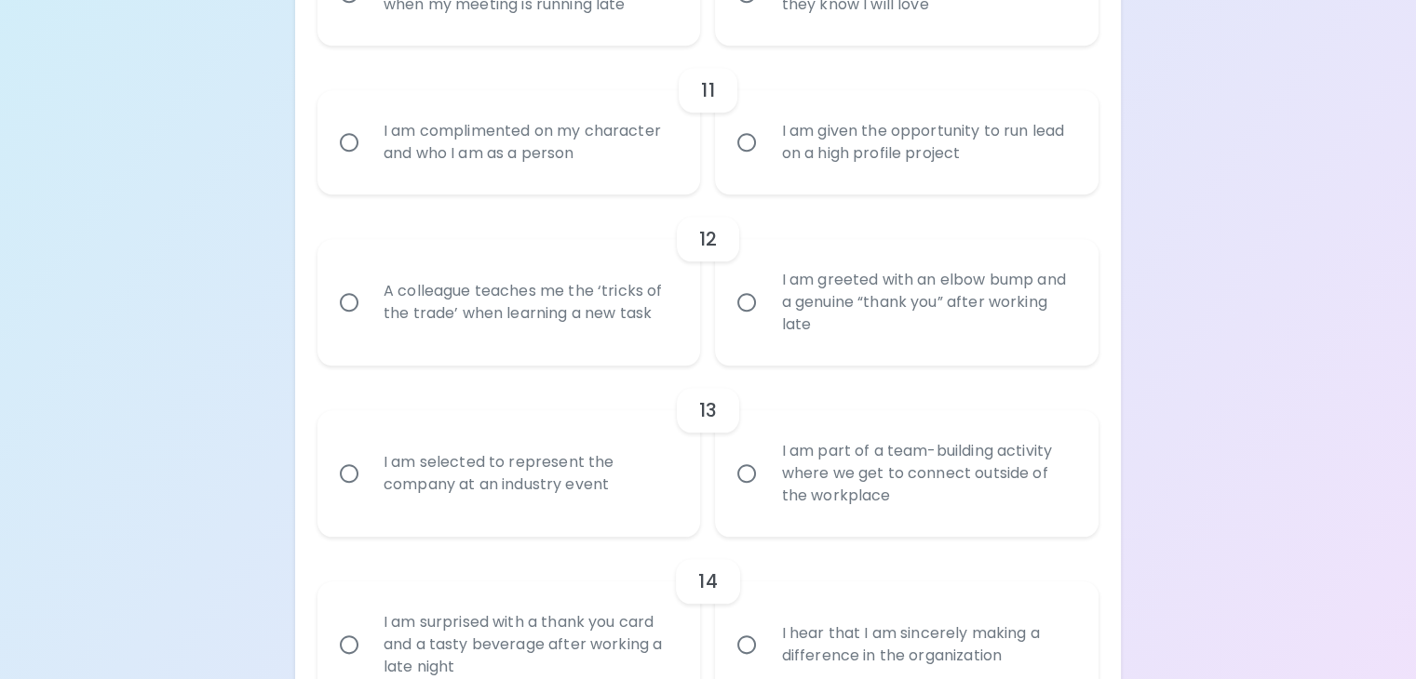
radio input "false"
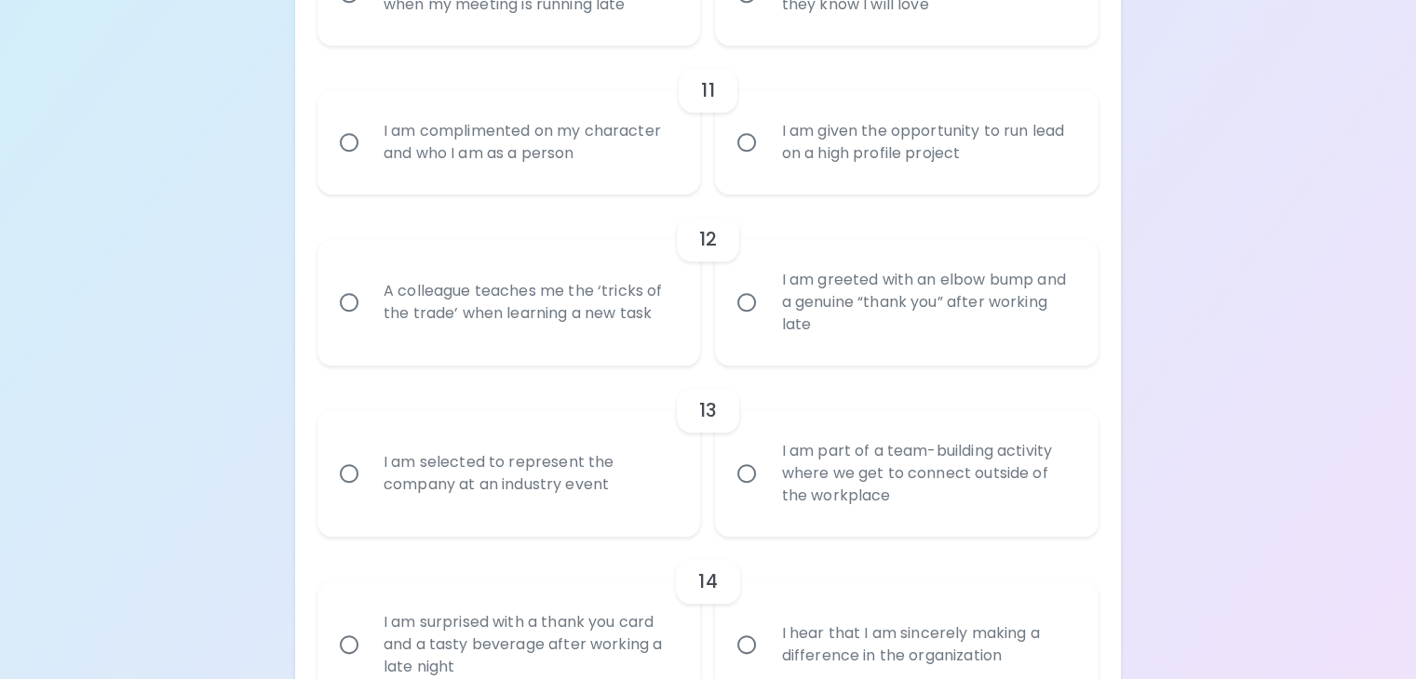
radio input "false"
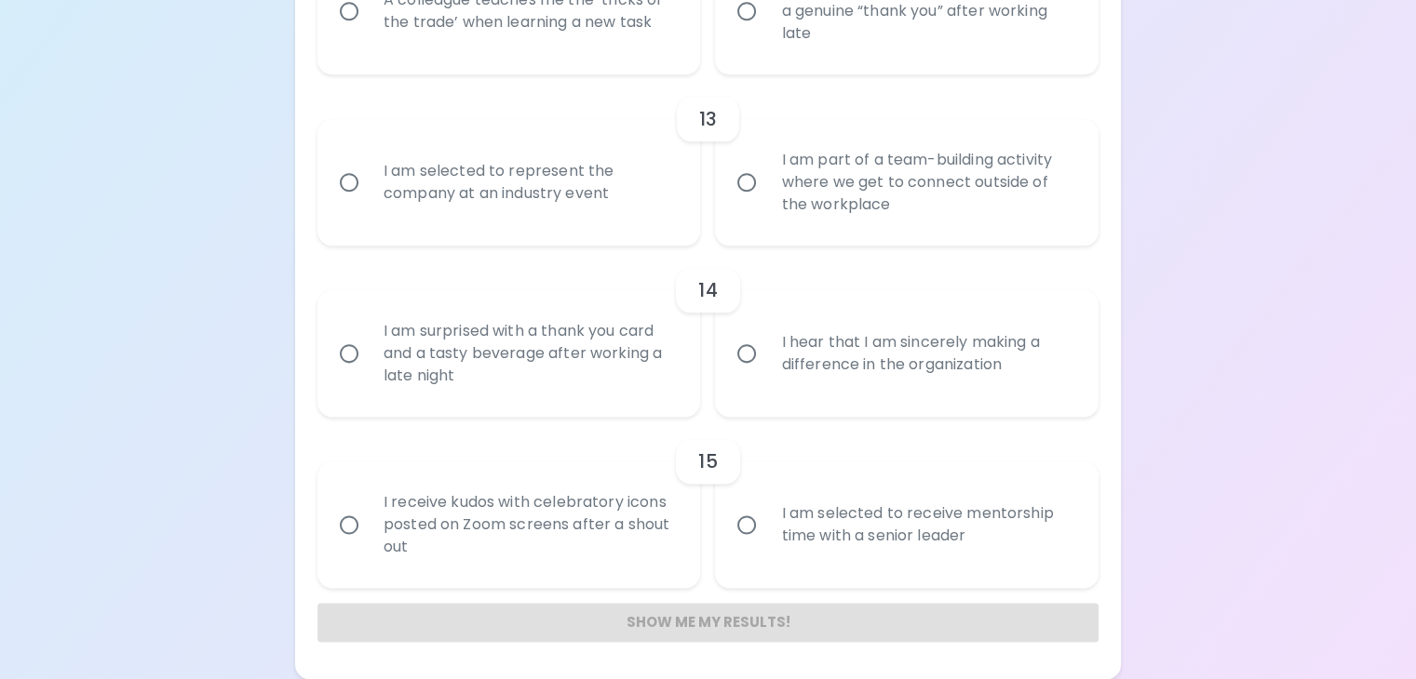
scroll to position [2345, 0]
radio input "true"
radio input "false"
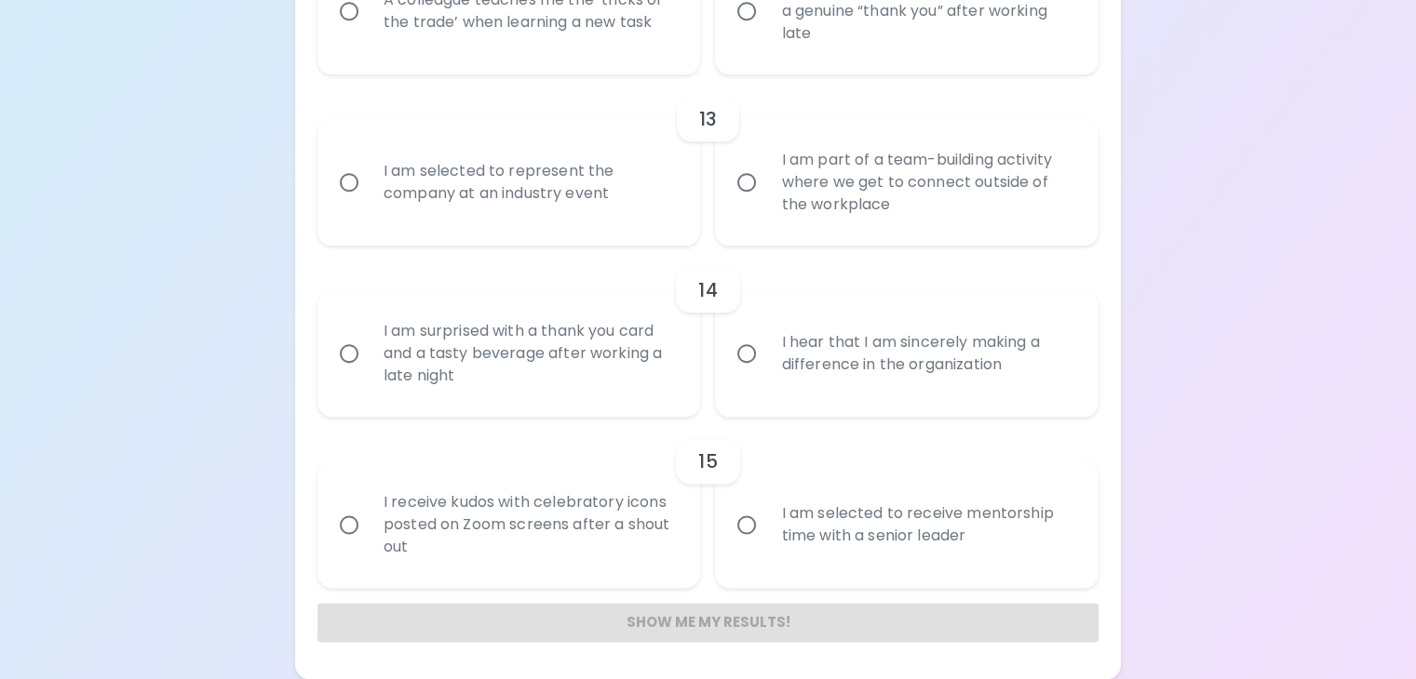
radio input "false"
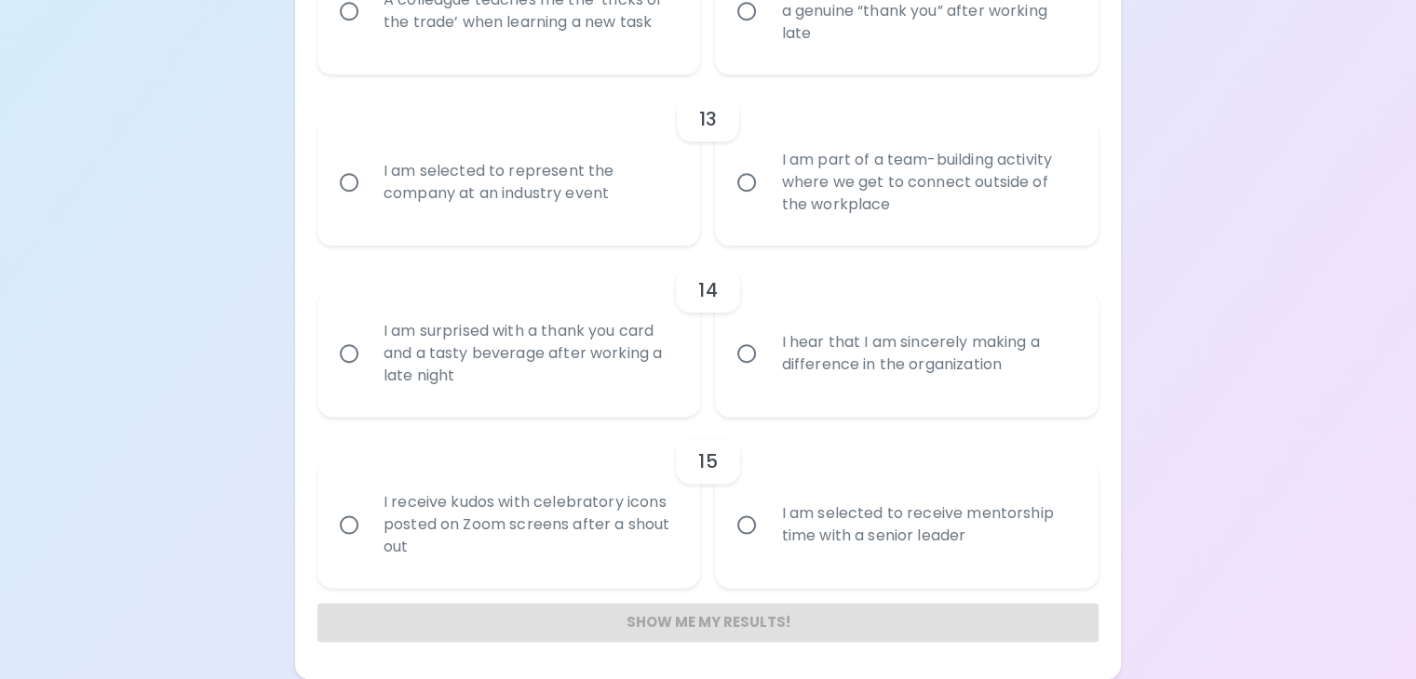
radio input "false"
radio input "true"
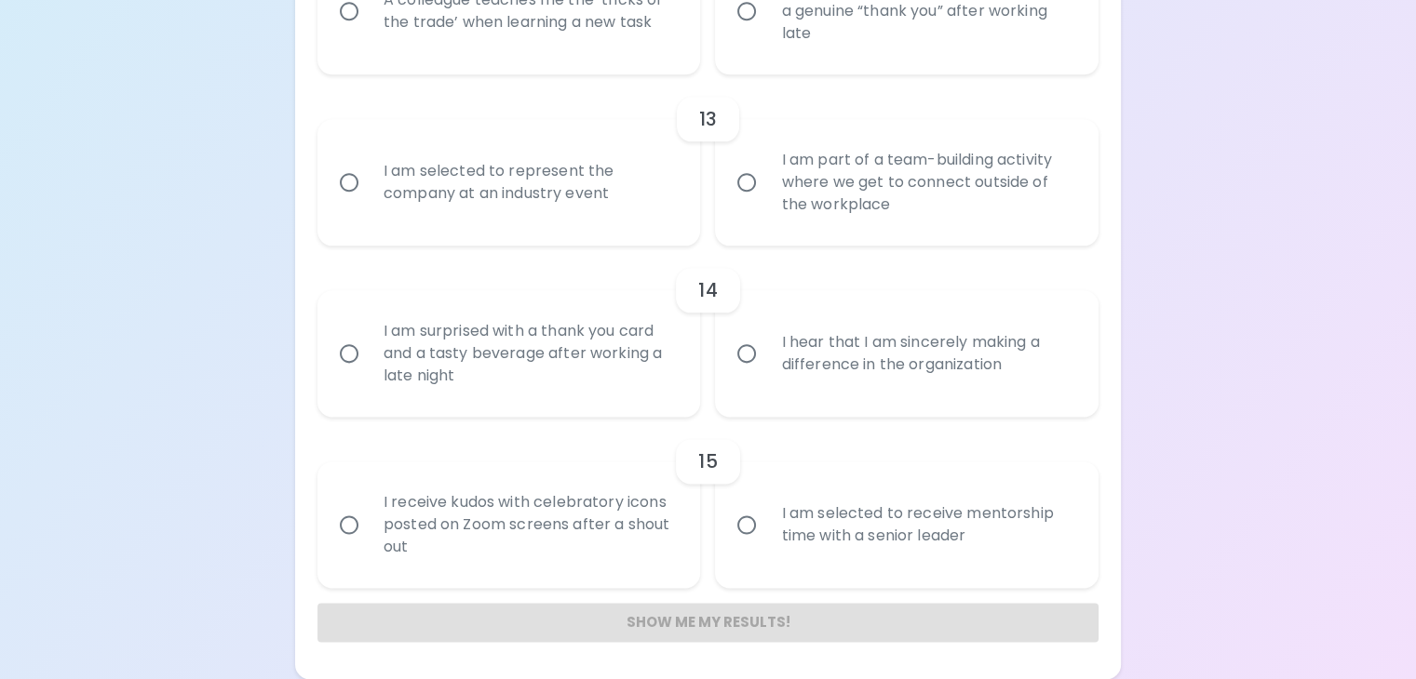
click at [540, 56] on div "A colleague teaches me the ‘tricks of the trade’ when learning a new task" at bounding box center [530, 10] width 322 height 89
click at [369, 31] on input "A colleague teaches me the ‘tricks of the trade’ when learning a new task" at bounding box center [348, 11] width 39 height 39
radio input "false"
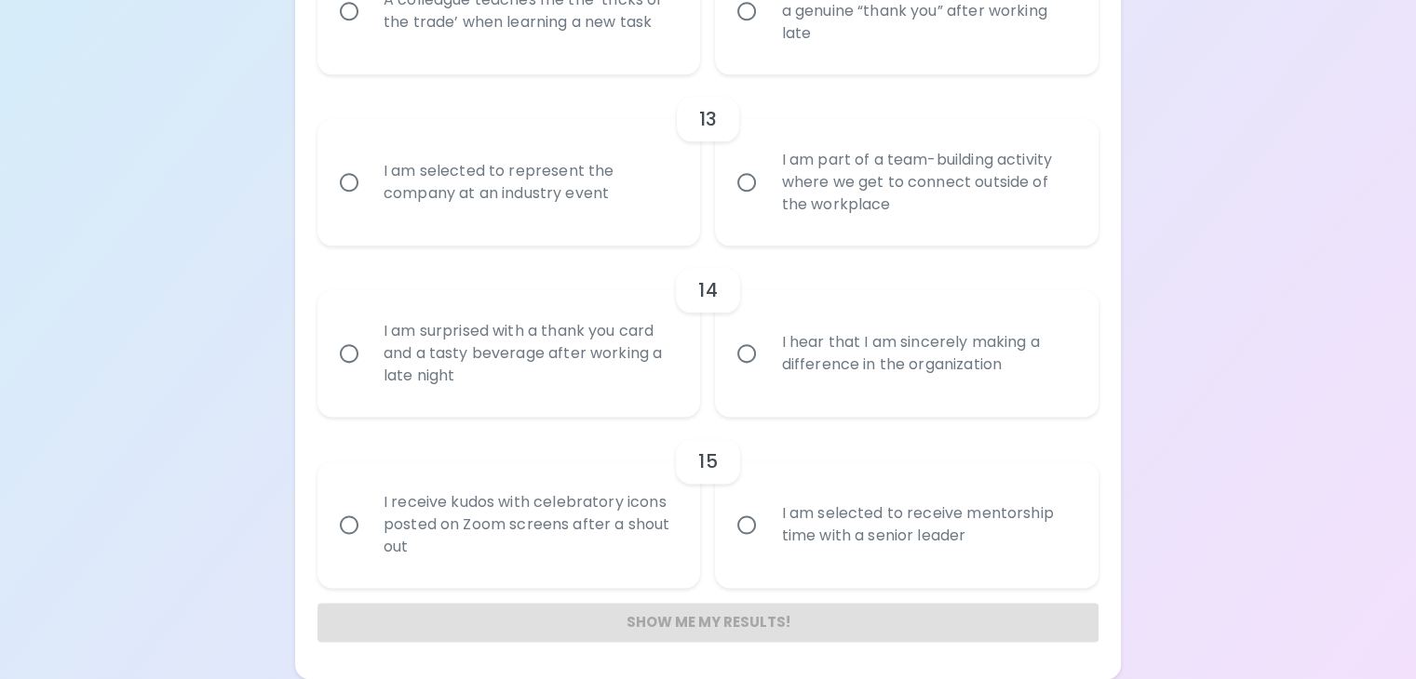
radio input "false"
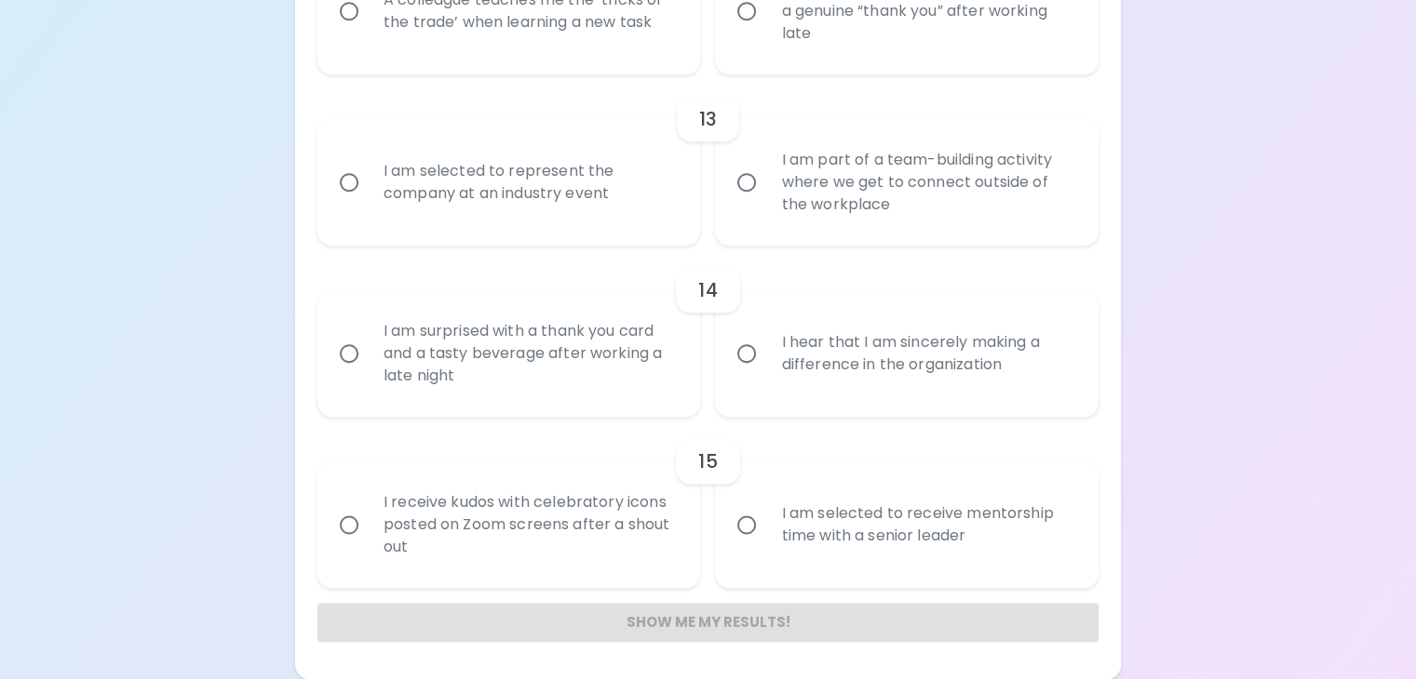
radio input "false"
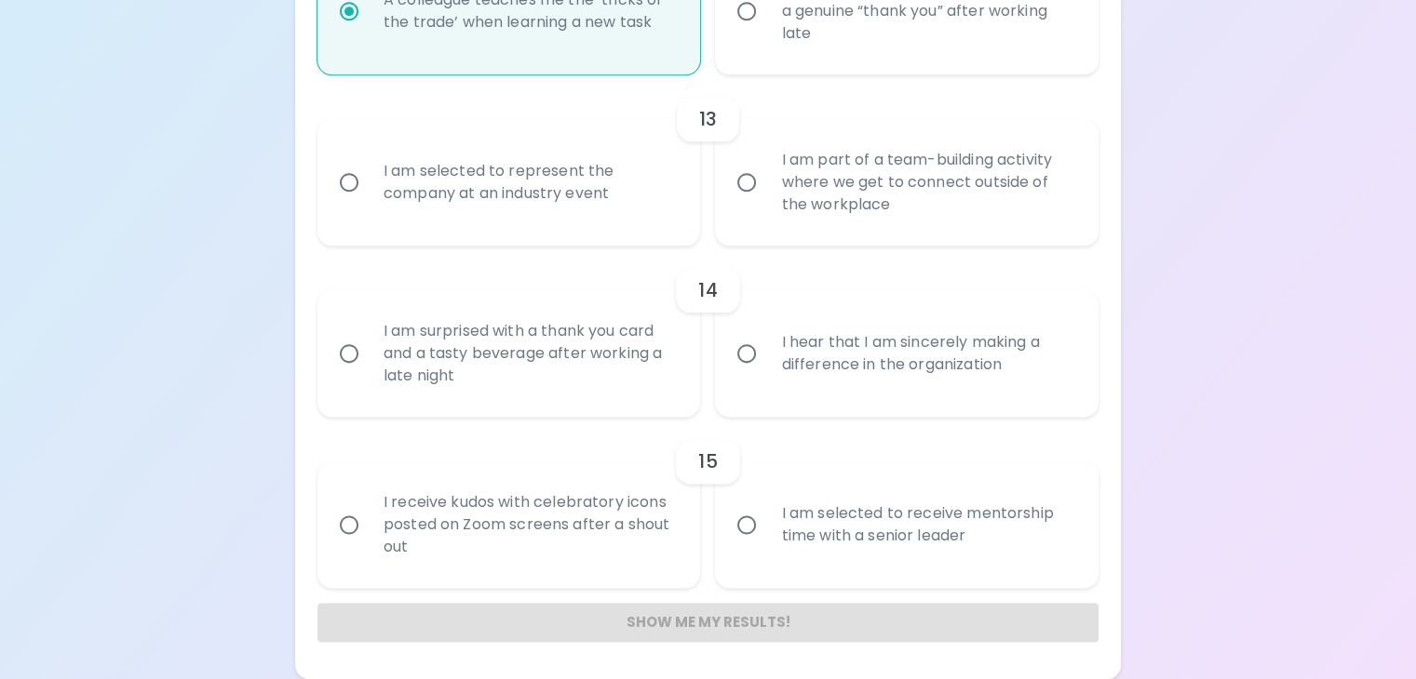
scroll to position [2797, 0]
radio input "true"
click at [835, 191] on div "I am part of a team-building activity where we get to connect outside of the wo…" at bounding box center [927, 183] width 322 height 112
click at [766, 191] on input "I am part of a team-building activity where we get to connect outside of the wo…" at bounding box center [746, 182] width 39 height 39
radio input "false"
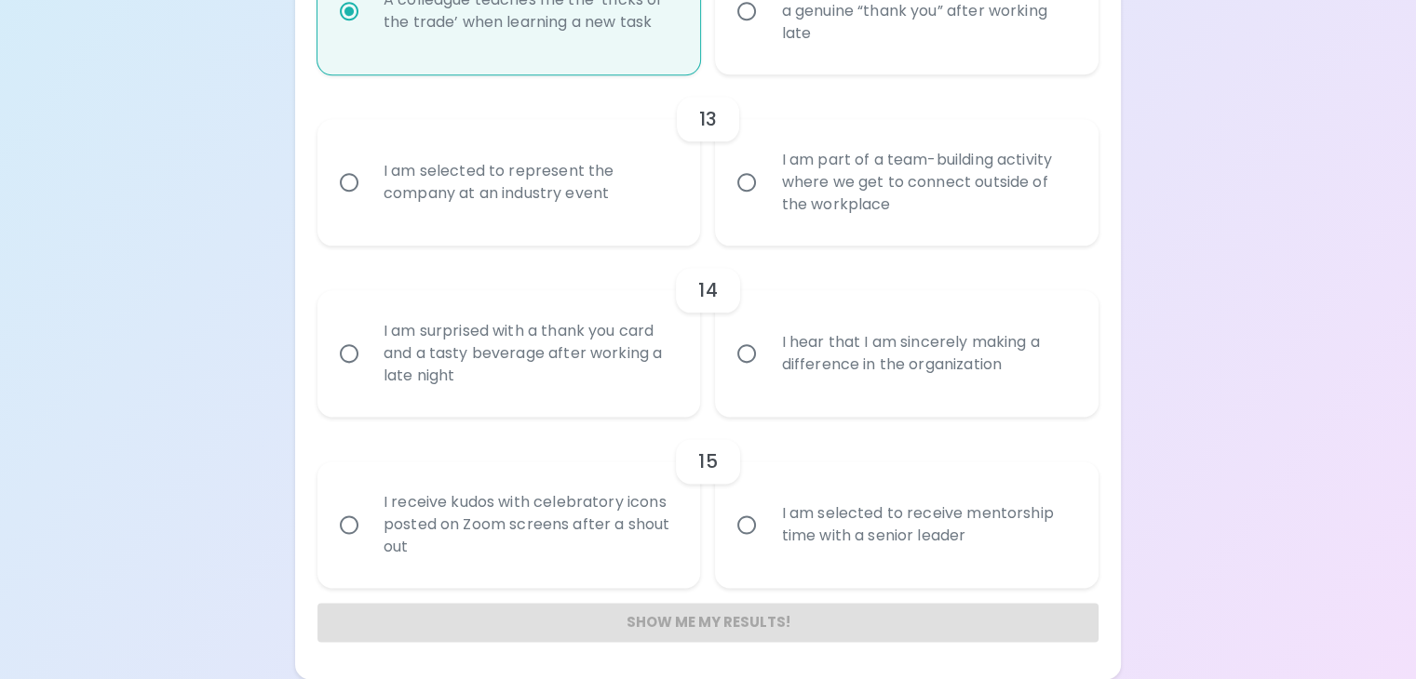
radio input "false"
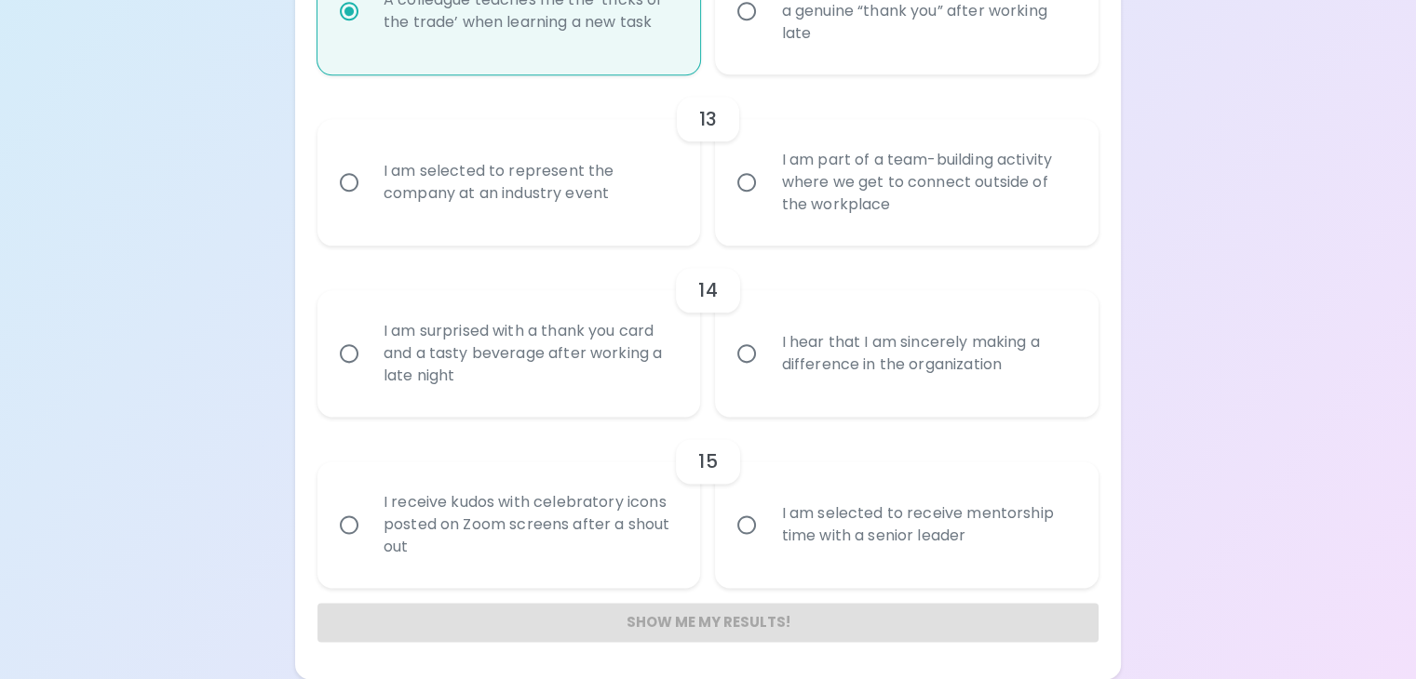
radio input "false"
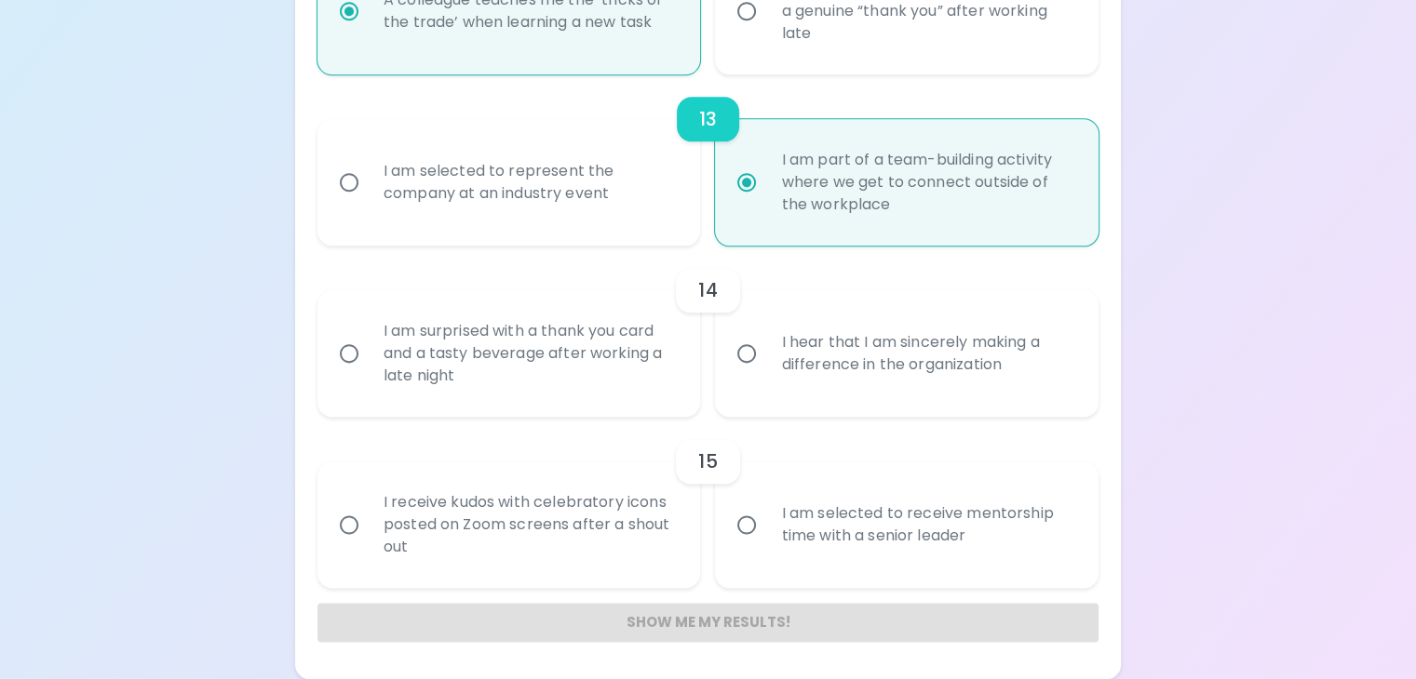
scroll to position [2888, 0]
radio input "true"
click at [597, 298] on div "I am surprised with a thank you card and a tasty beverage after working a late …" at bounding box center [530, 354] width 322 height 112
click at [369, 334] on input "I am surprised with a thank you card and a tasty beverage after working a late …" at bounding box center [348, 353] width 39 height 39
radio input "false"
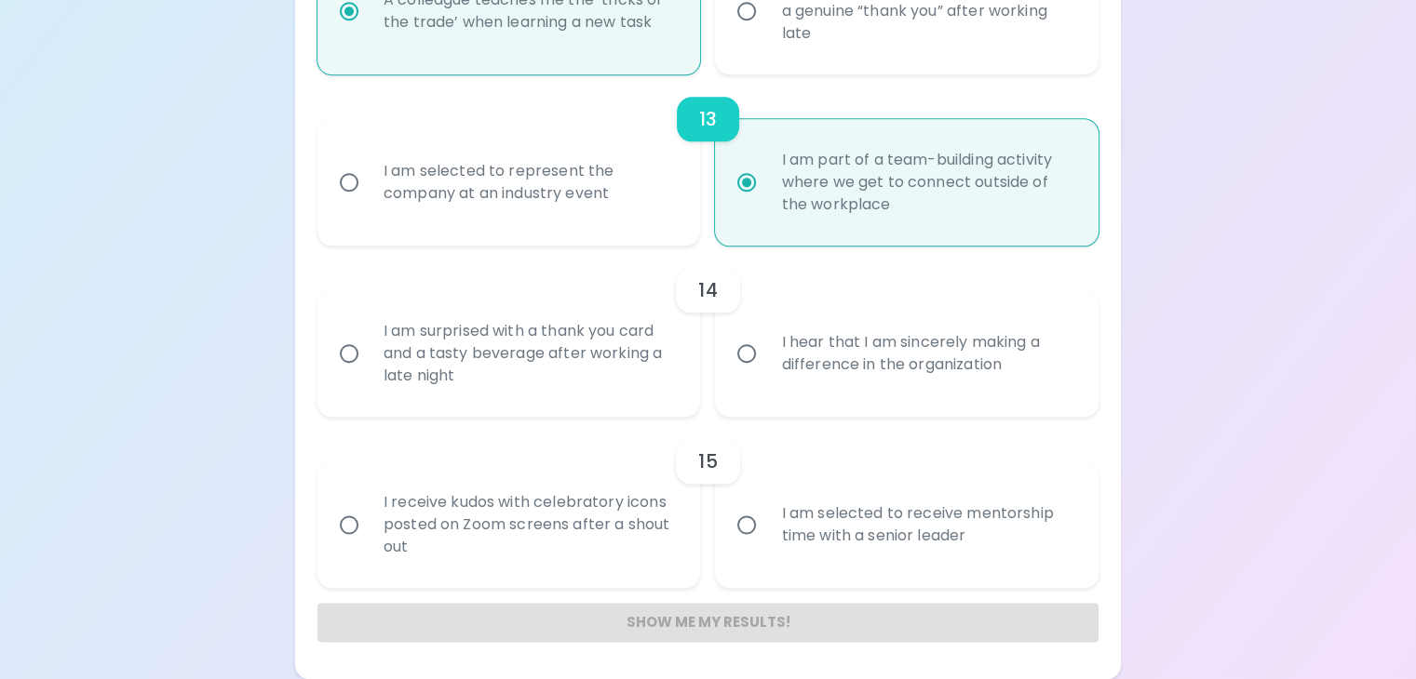
radio input "false"
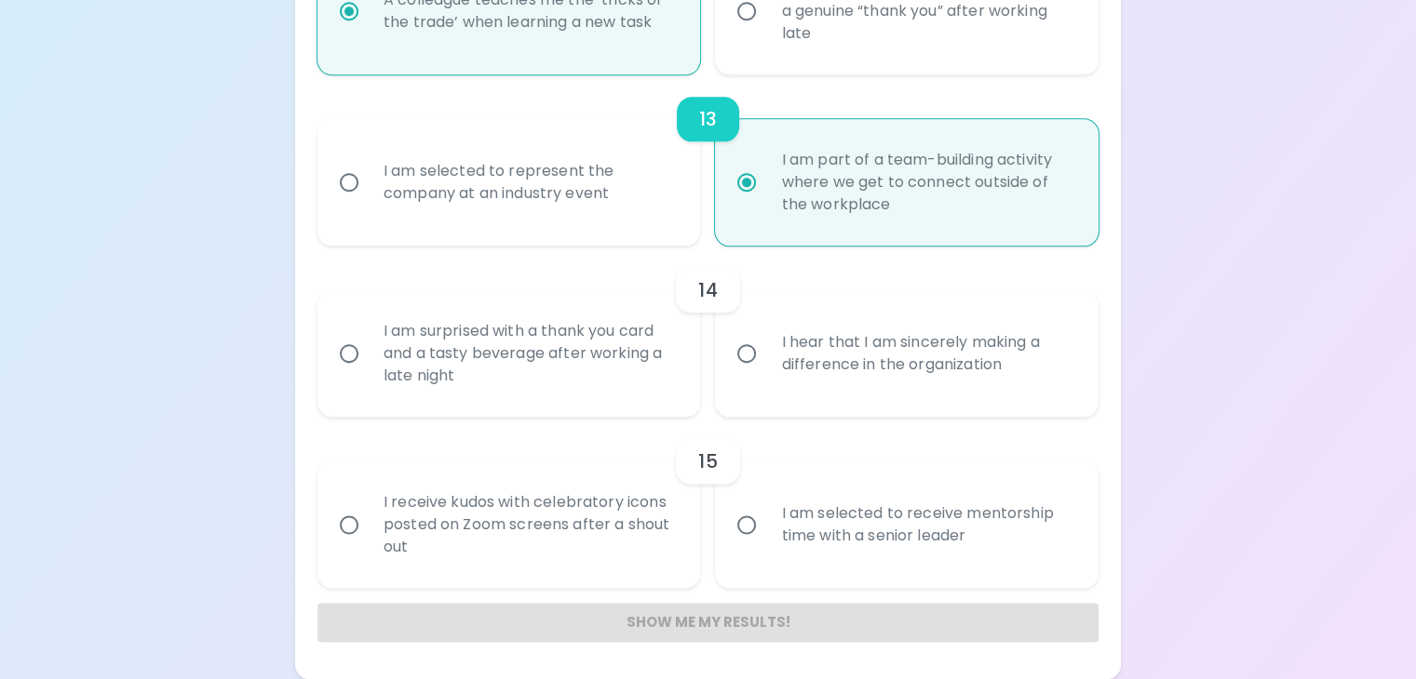
radio input "false"
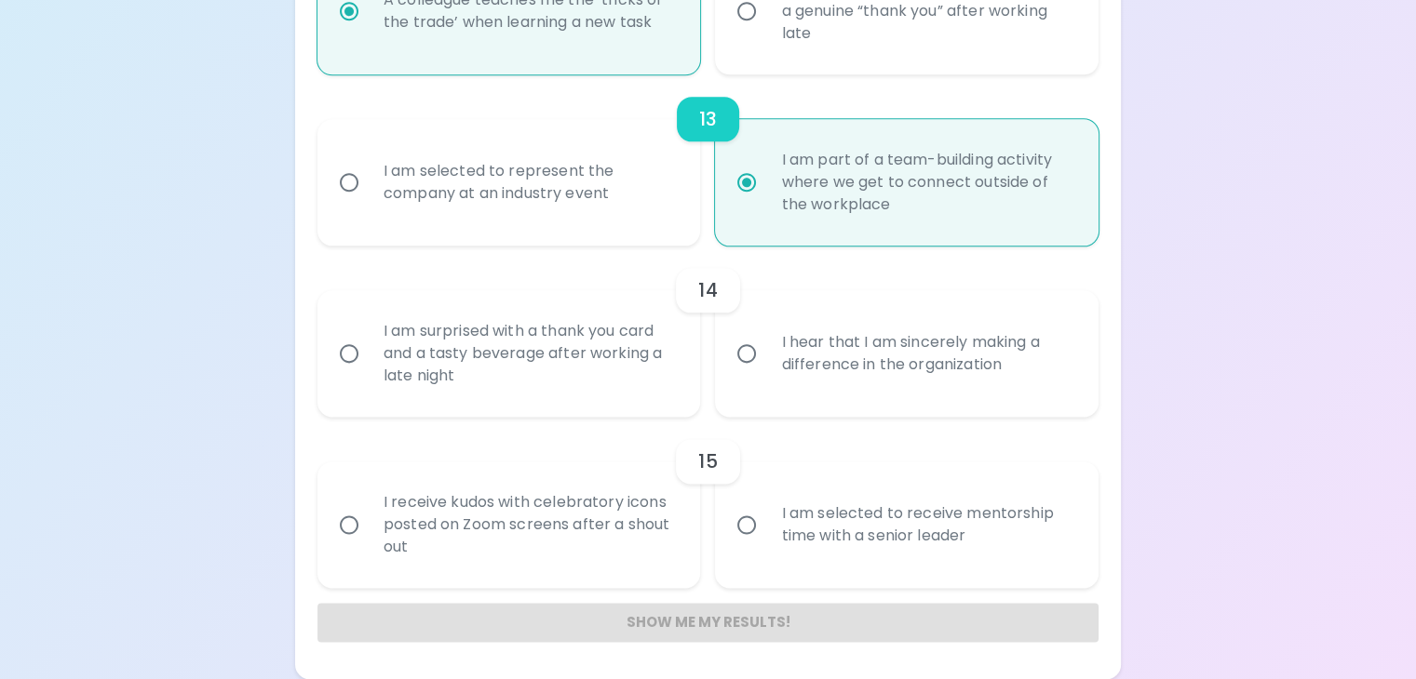
radio input "false"
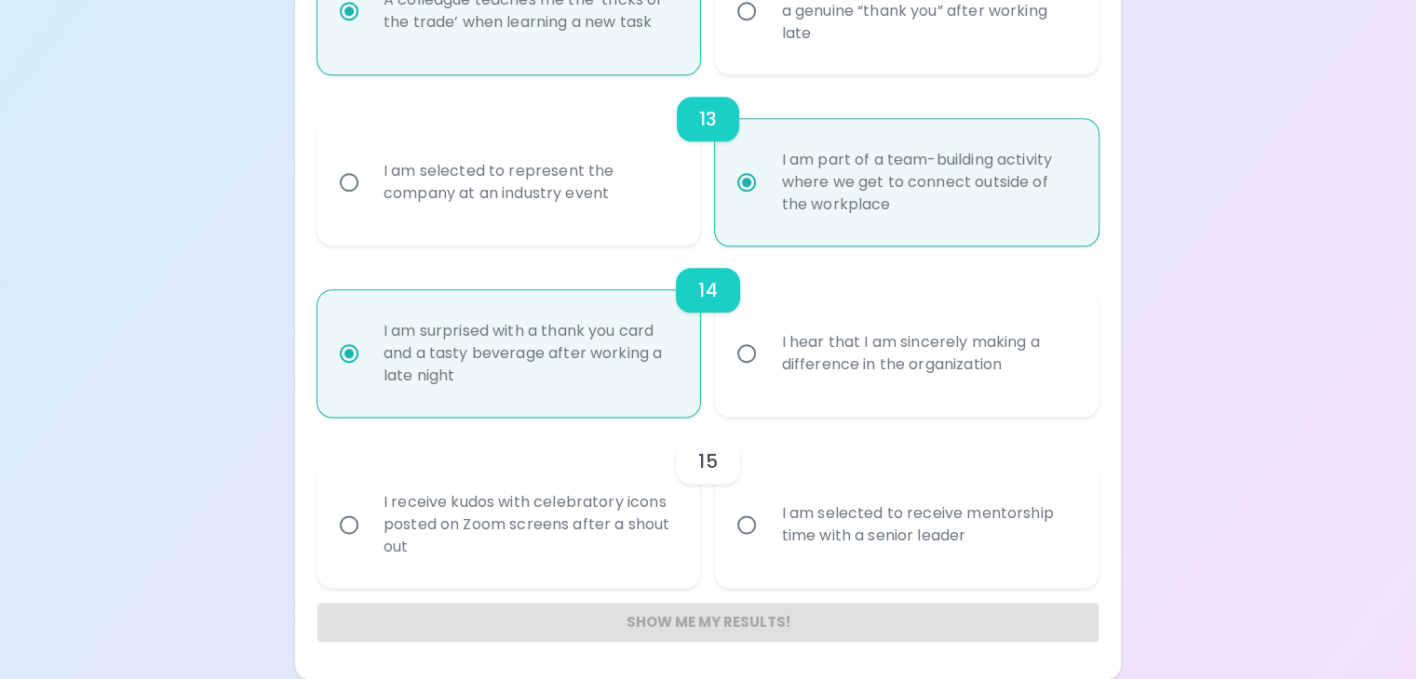
radio input "true"
click at [786, 529] on div "I am selected to receive mentorship time with a senior leader" at bounding box center [927, 524] width 322 height 89
click at [766, 529] on input "I am selected to receive mentorship time with a senior leader" at bounding box center [746, 524] width 39 height 39
radio input "false"
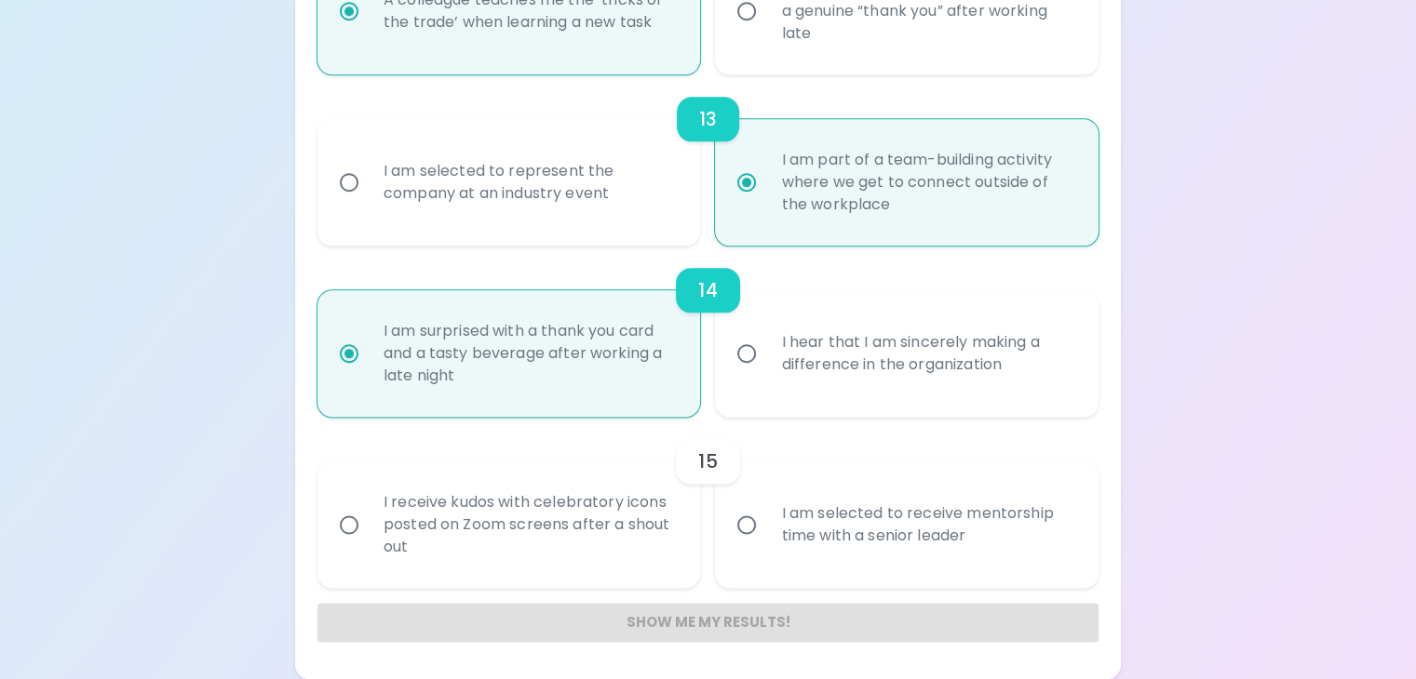
radio input "false"
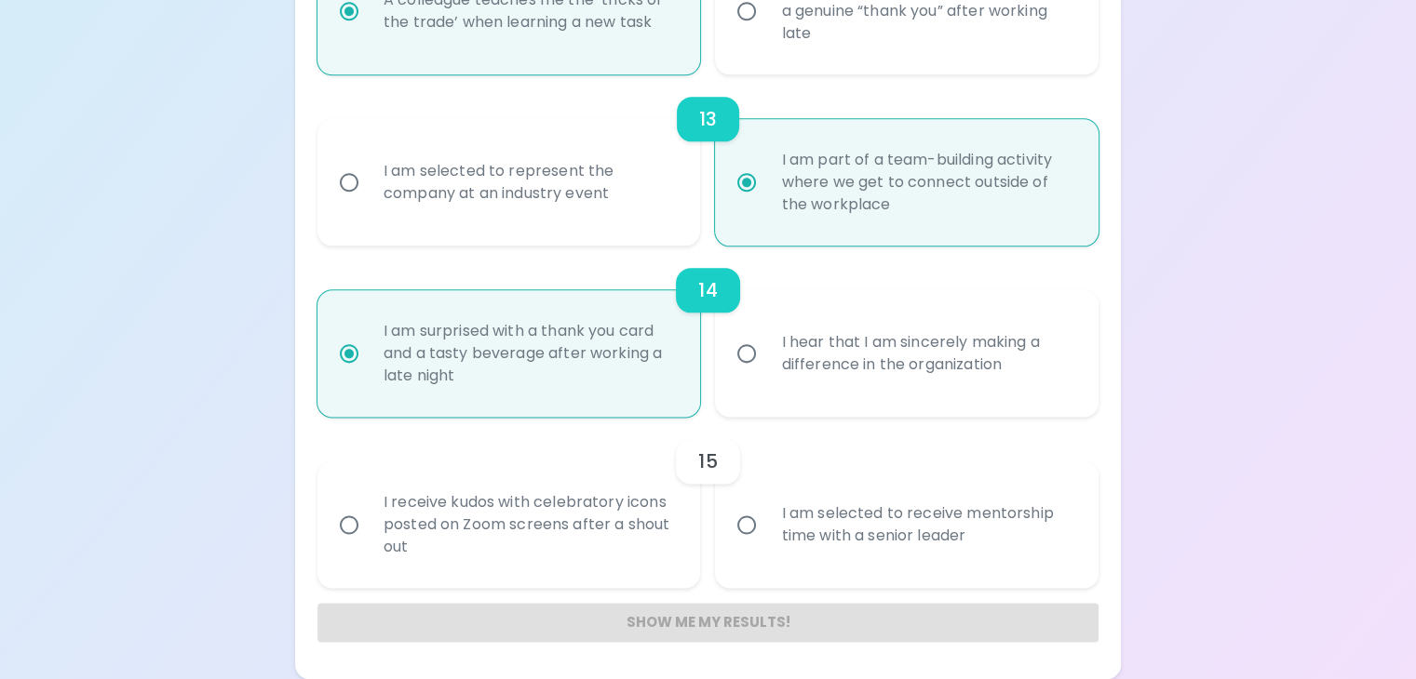
radio input "false"
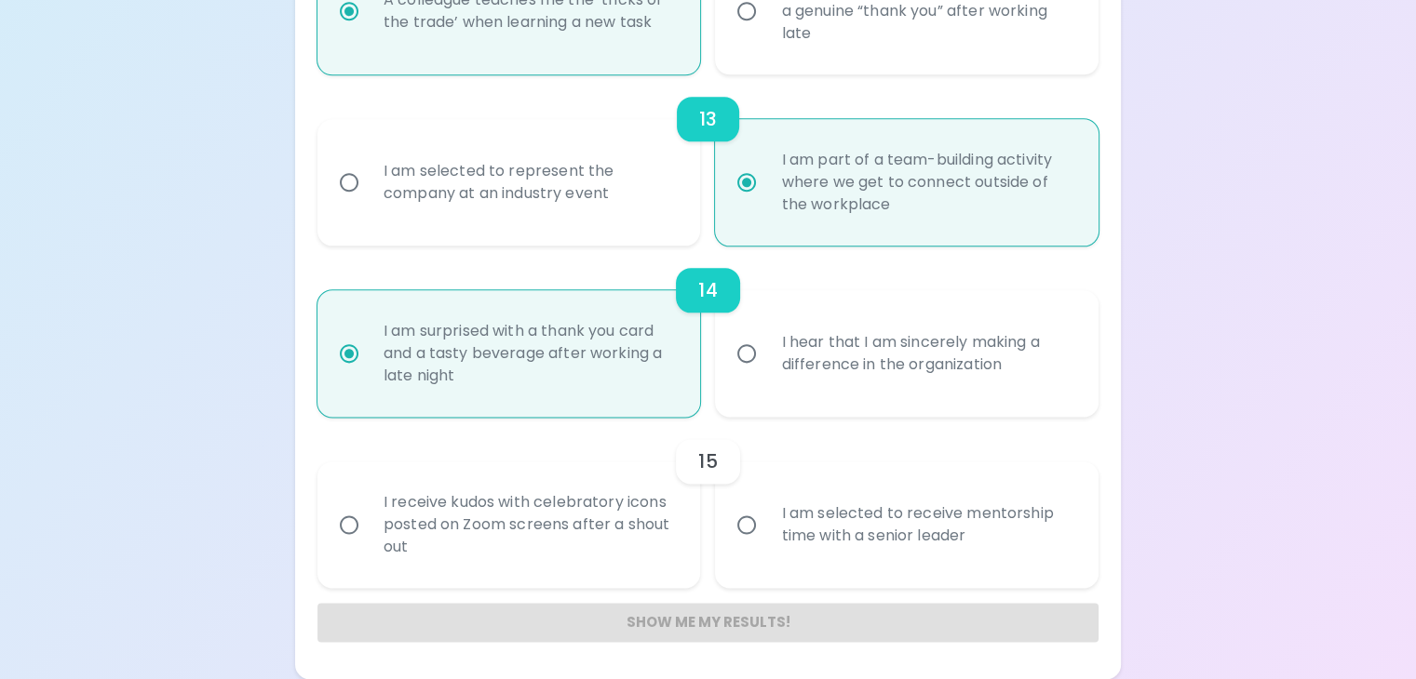
radio input "false"
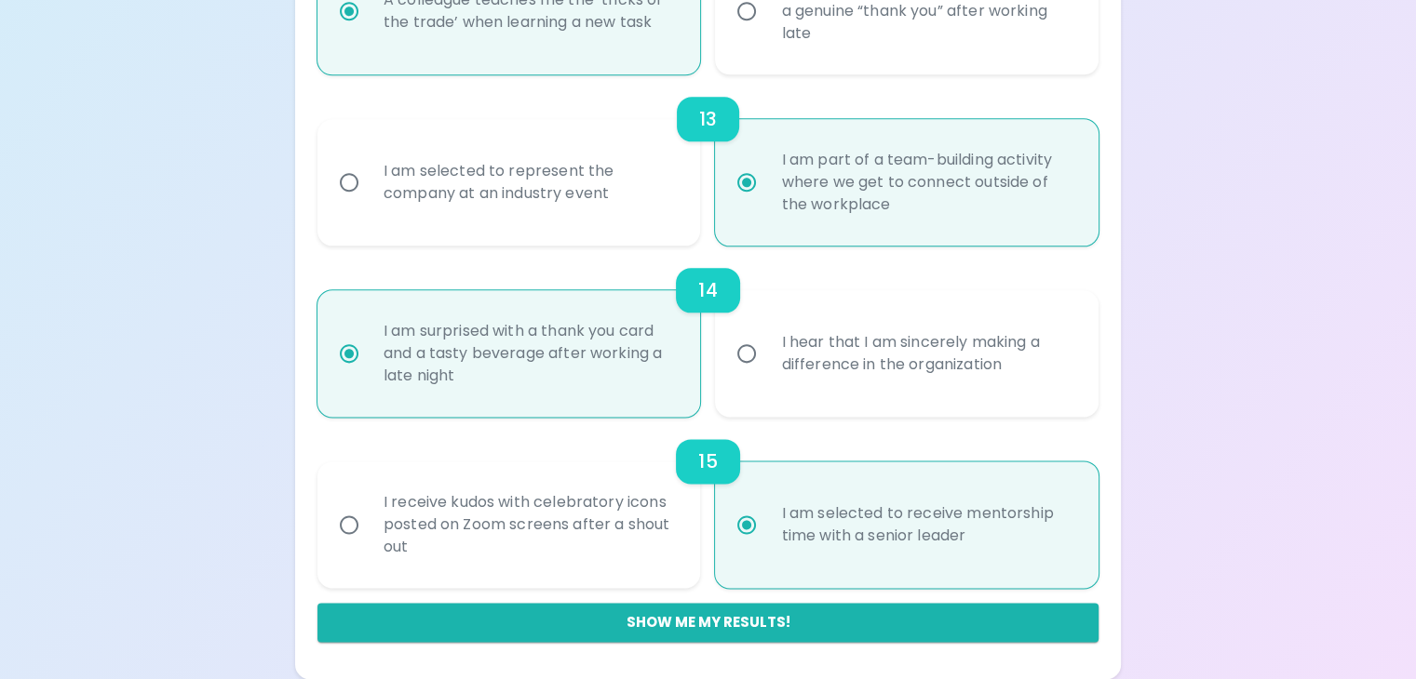
radio input "true"
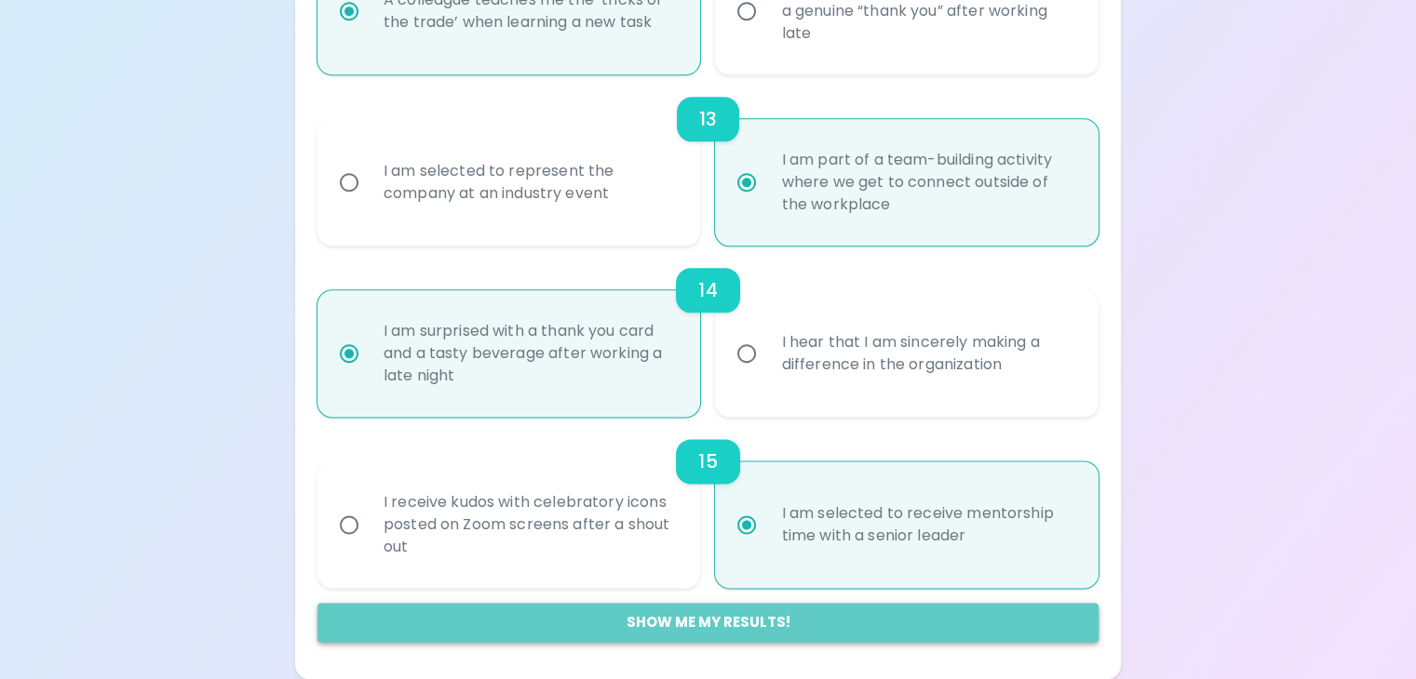
click at [924, 613] on button "Show me my results!" at bounding box center [707, 622] width 781 height 39
radio input "false"
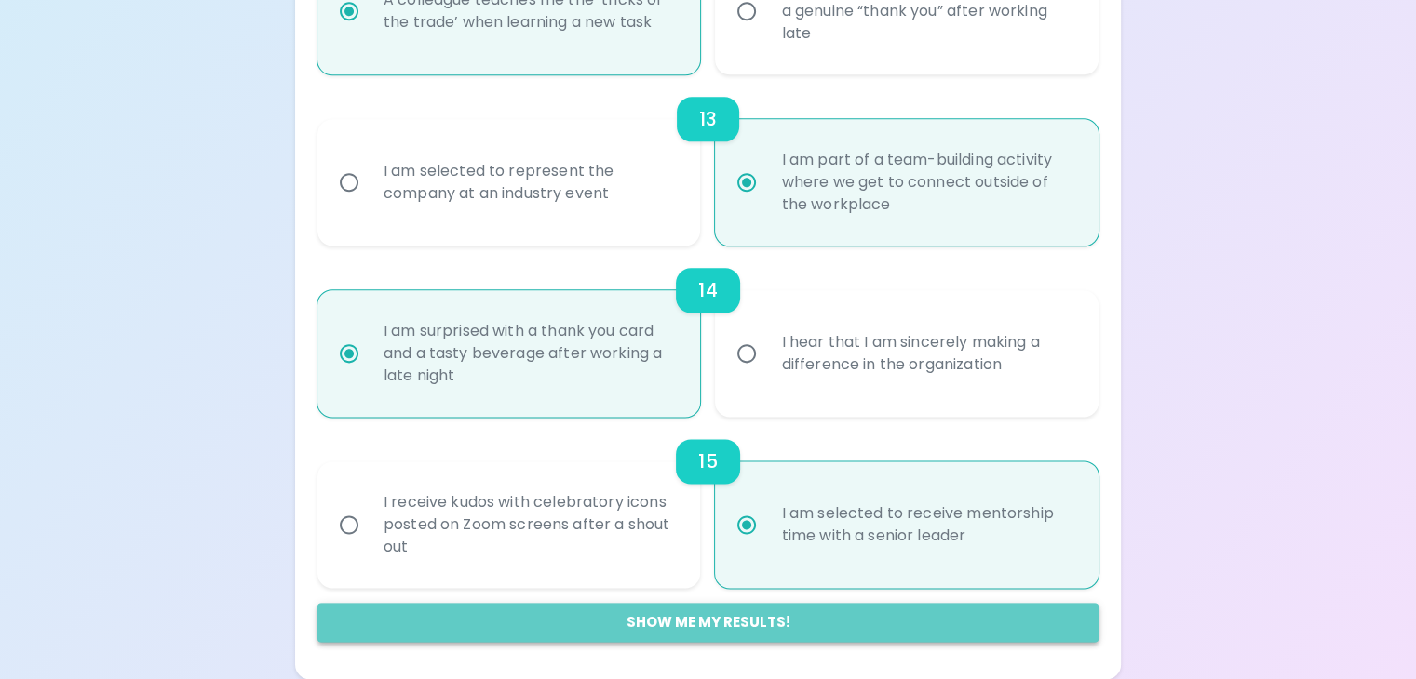
radio input "false"
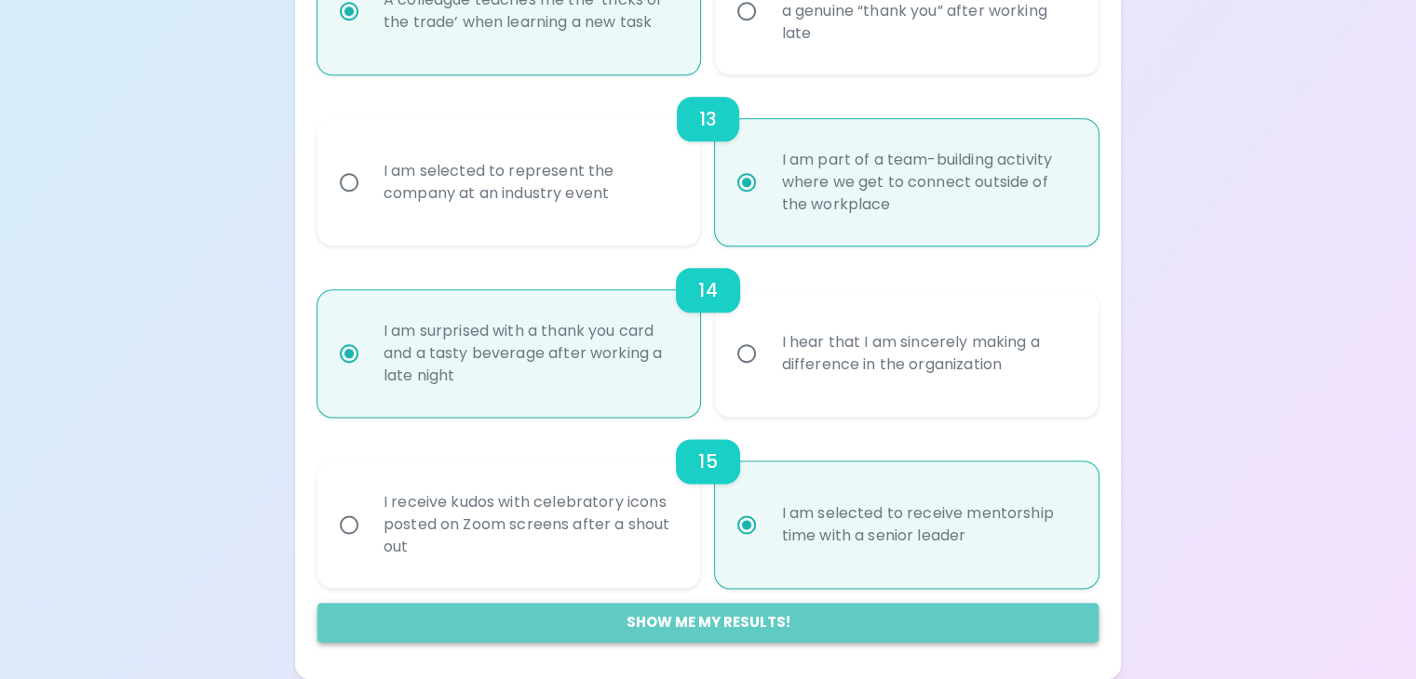
radio input "false"
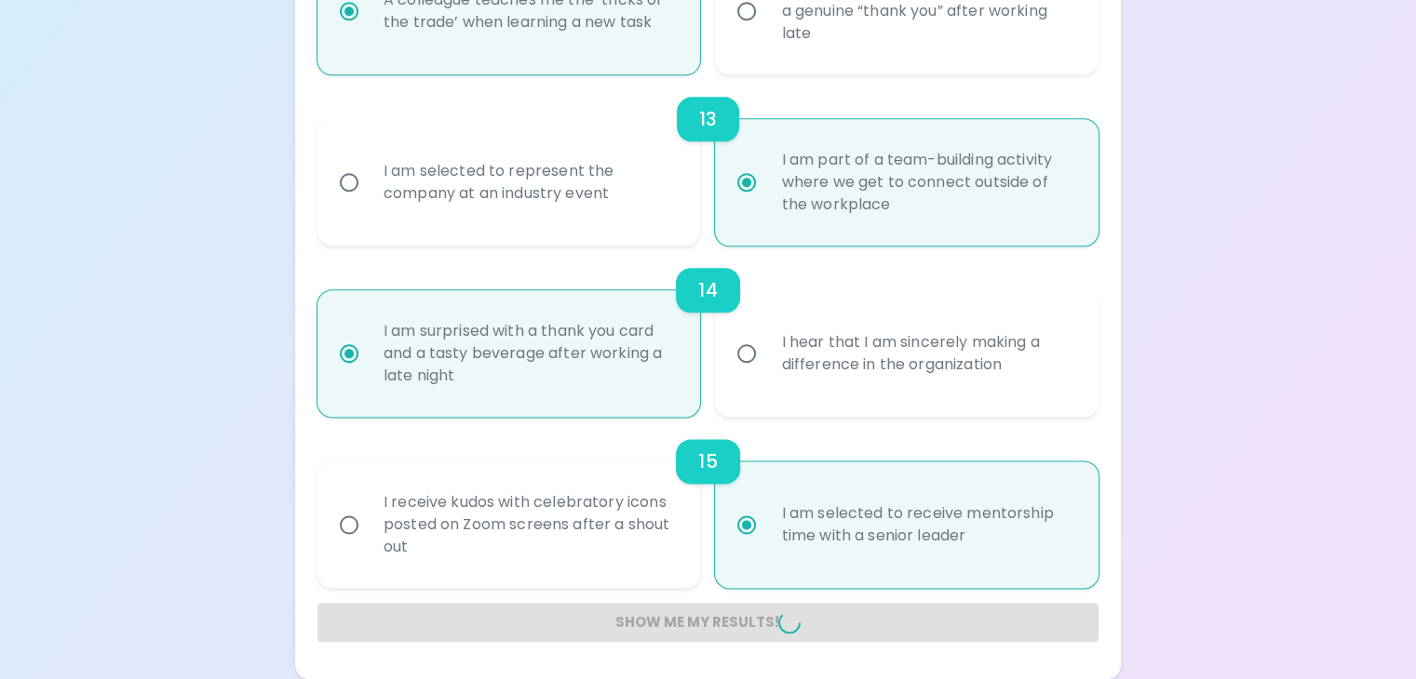
radio input "false"
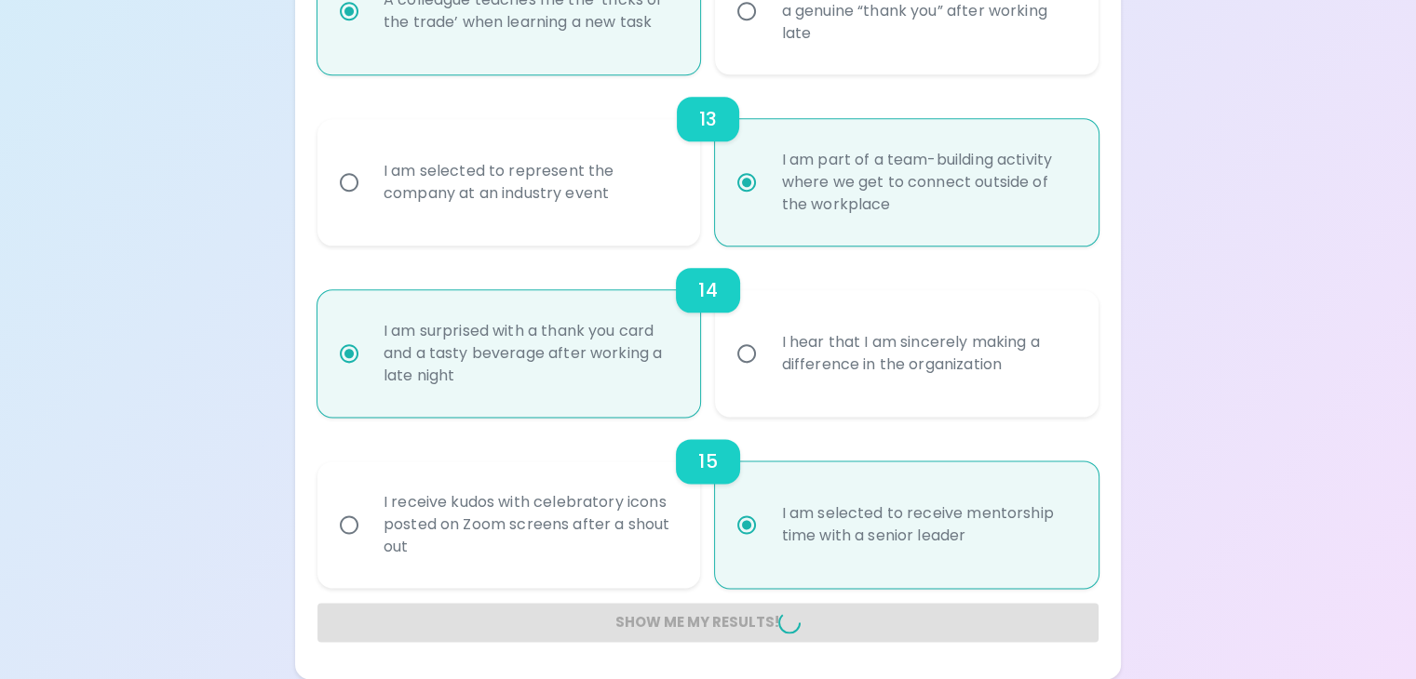
radio input "false"
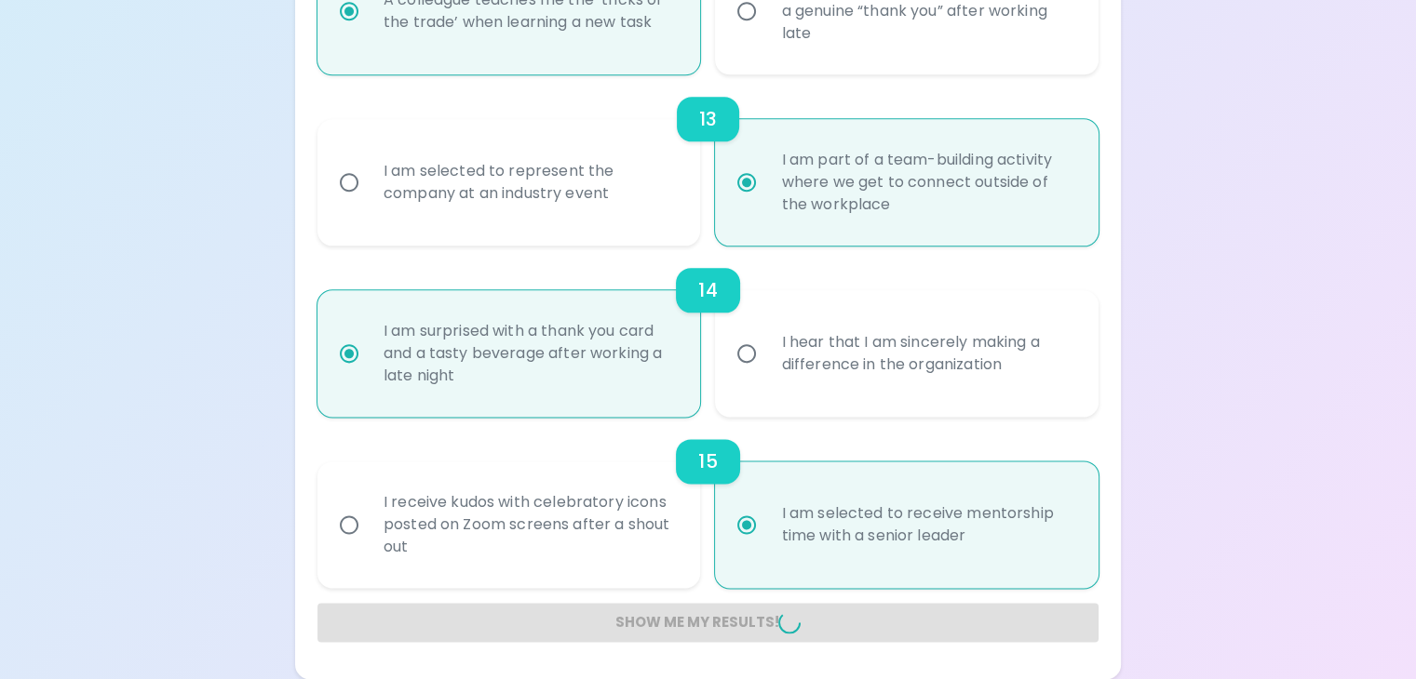
radio input "false"
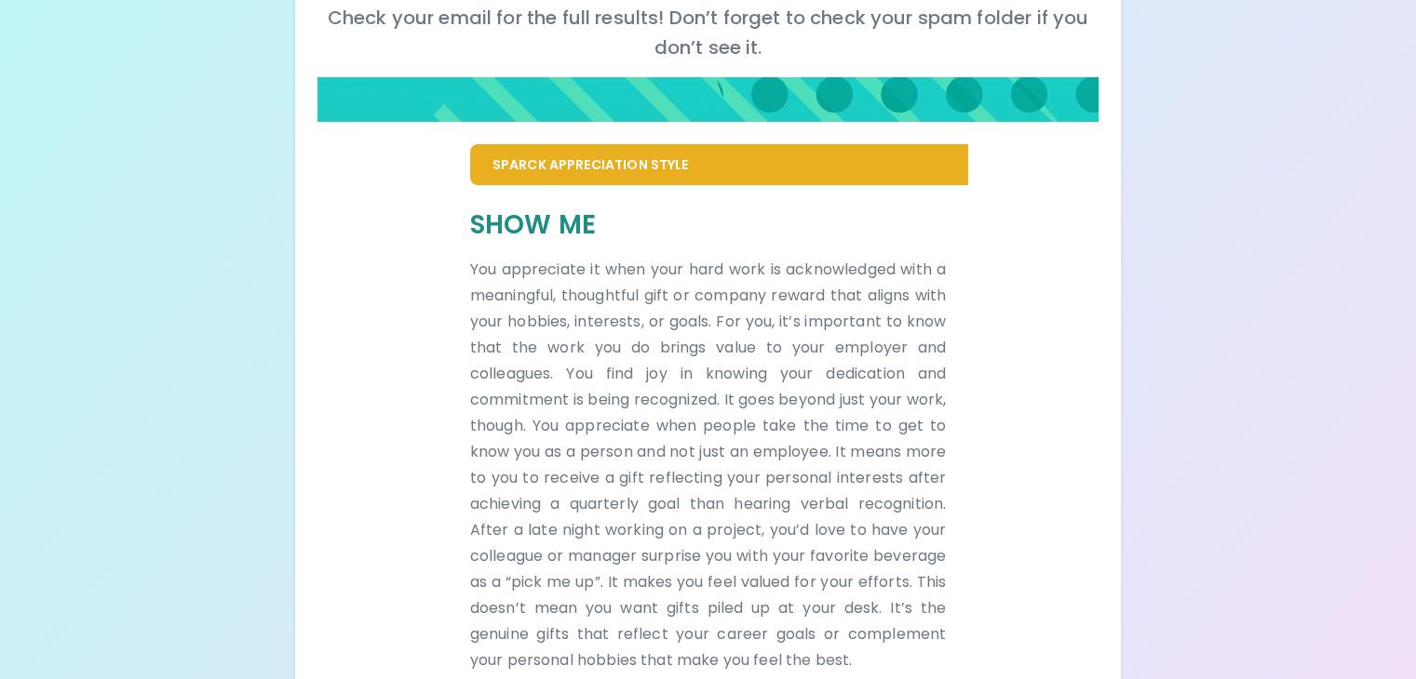
scroll to position [287, 0]
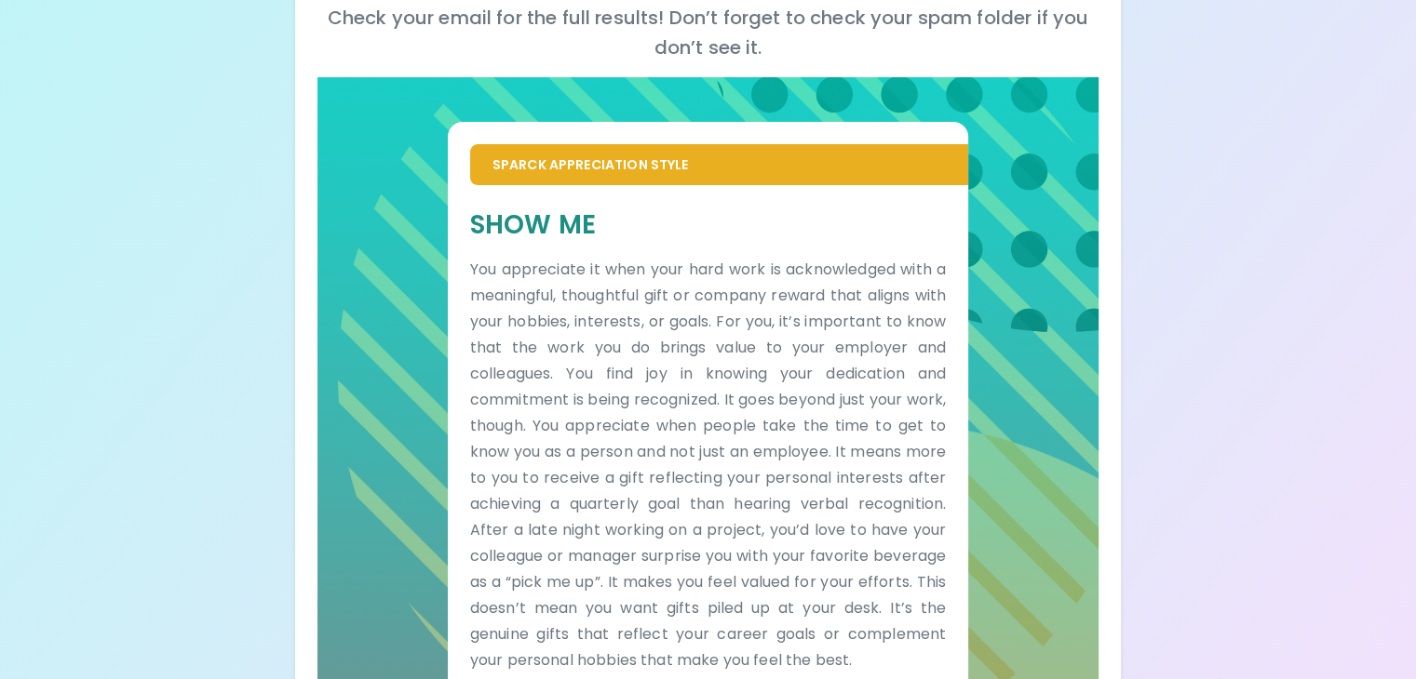
click at [1040, 164] on div "Your Sparck Appreciation Style Results Check your email for the full results! D…" at bounding box center [708, 234] width 1416 height 1042
